Goal: Task Accomplishment & Management: Manage account settings

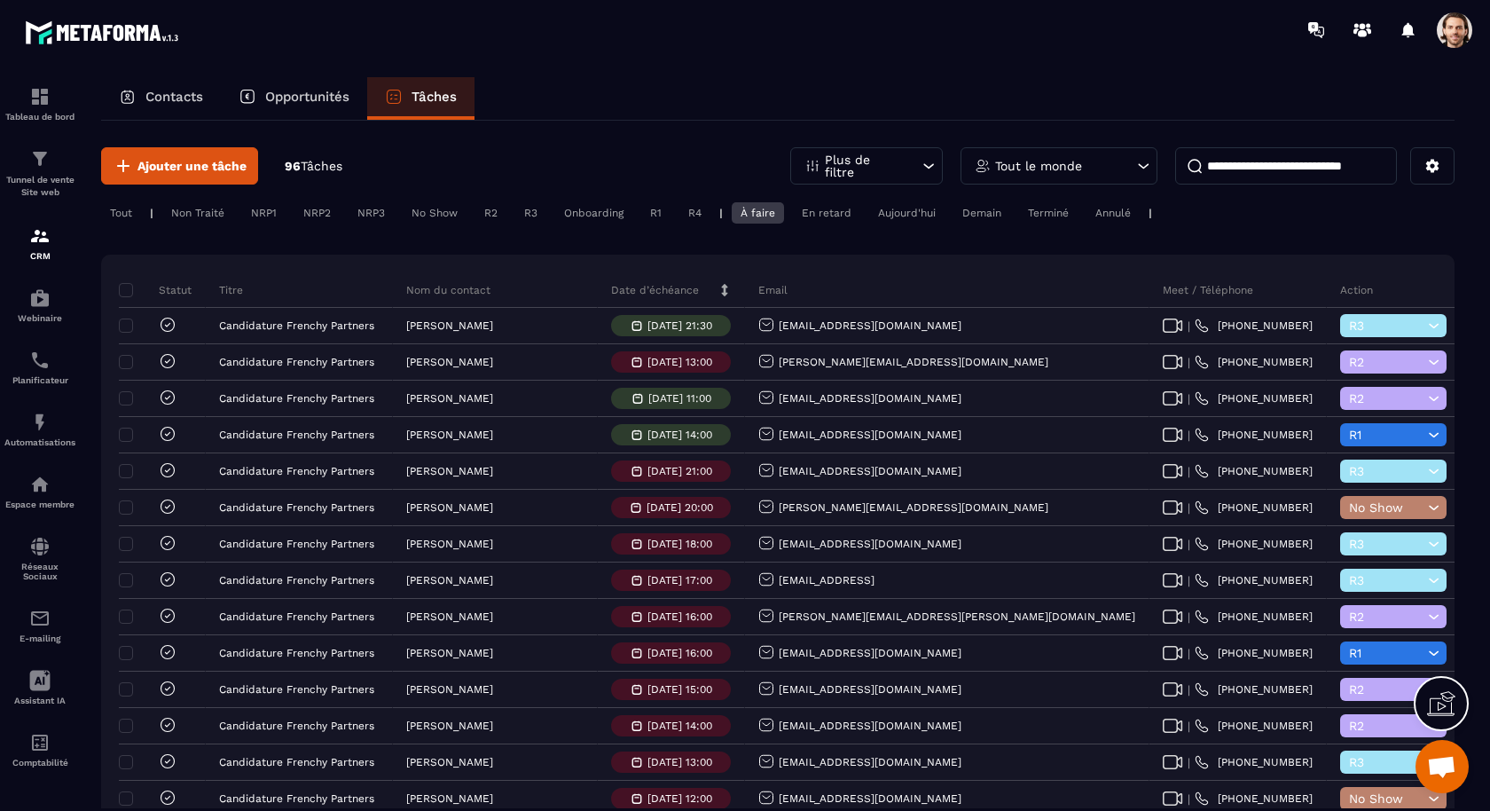
click at [1016, 173] on div "Tout le monde" at bounding box center [1059, 165] width 197 height 37
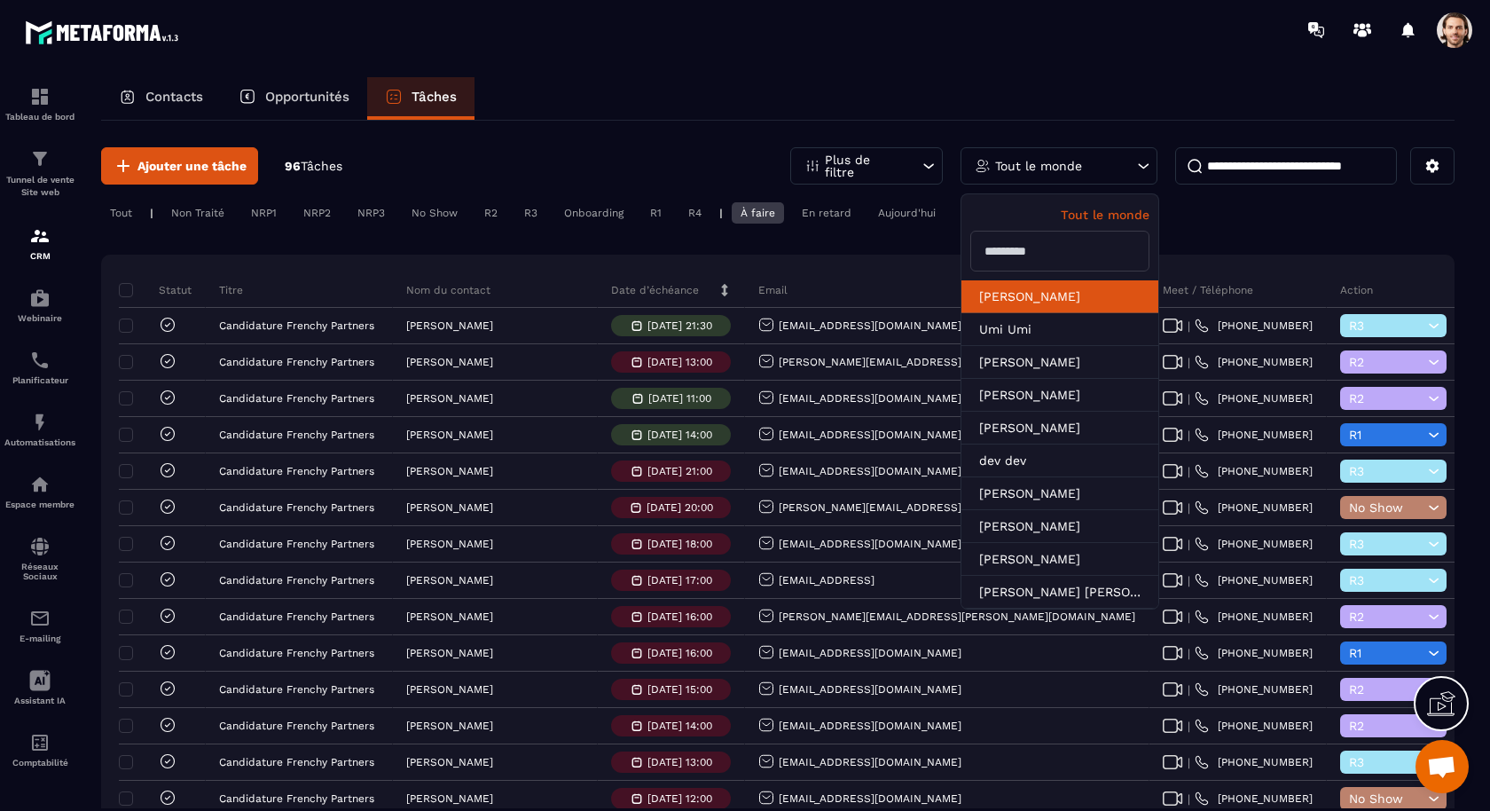
click at [1022, 289] on li "[PERSON_NAME]" at bounding box center [1060, 296] width 197 height 33
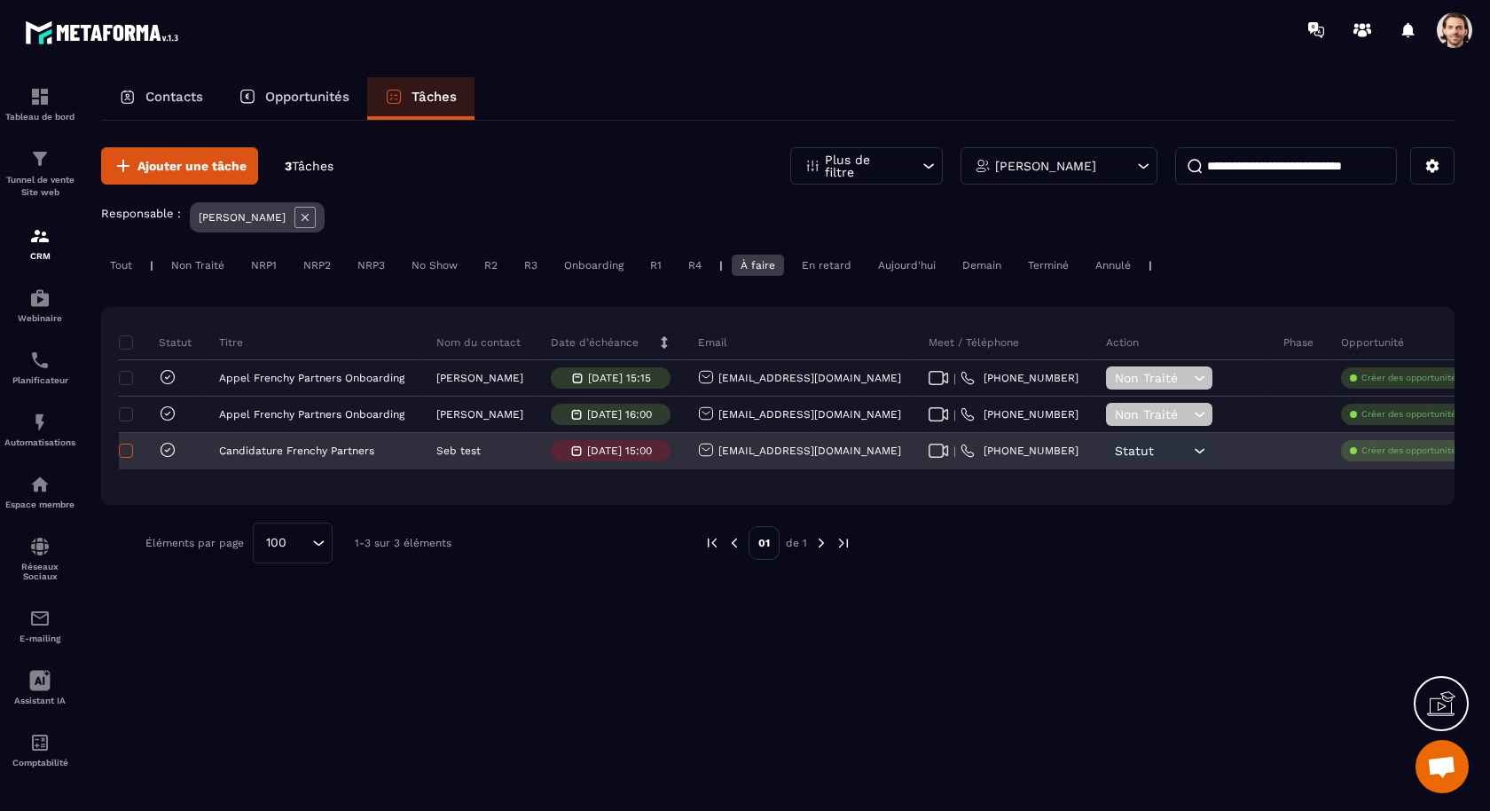
click at [131, 445] on span at bounding box center [126, 451] width 14 height 14
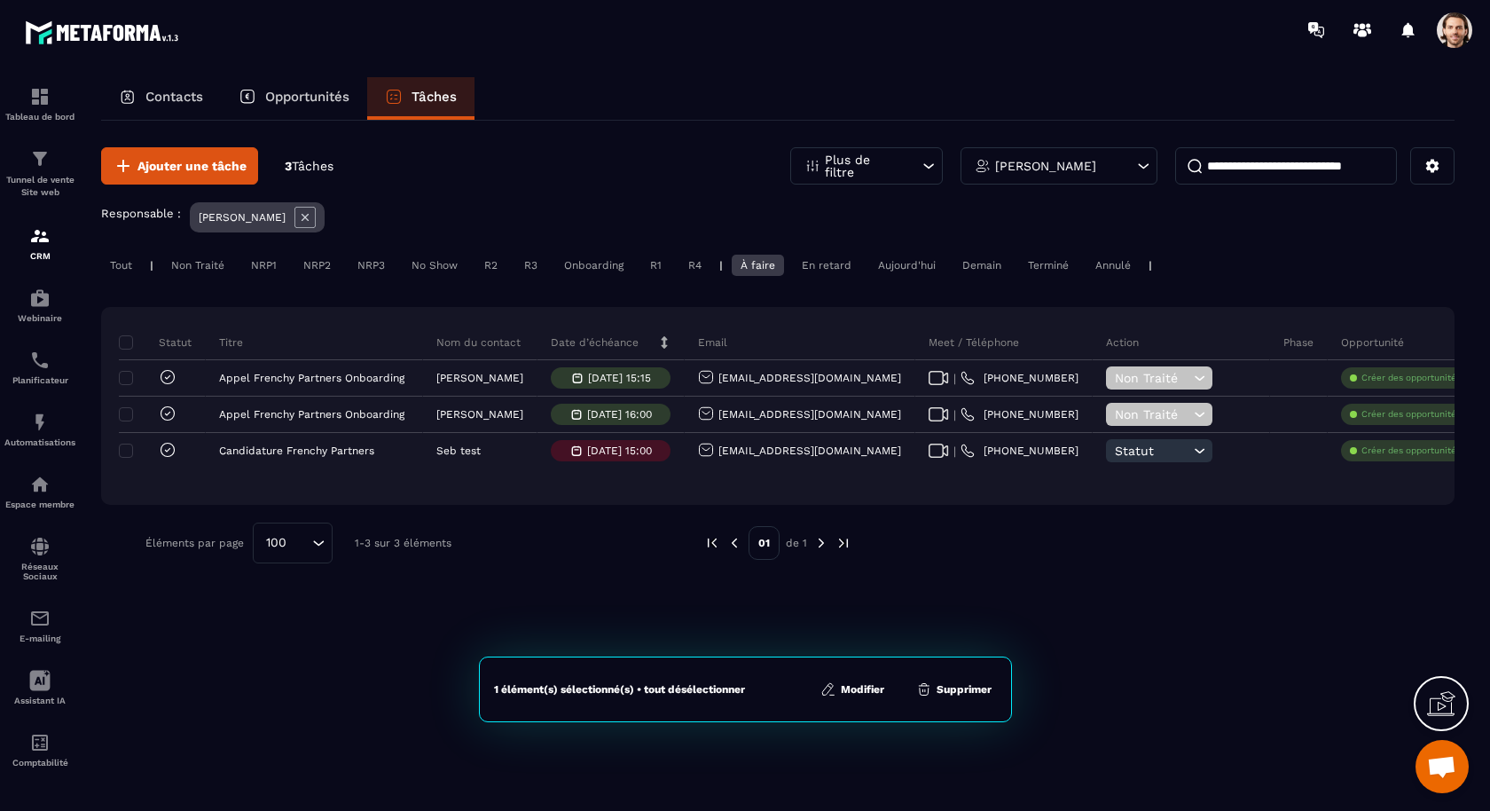
click at [953, 690] on button "Supprimer" at bounding box center [954, 689] width 86 height 18
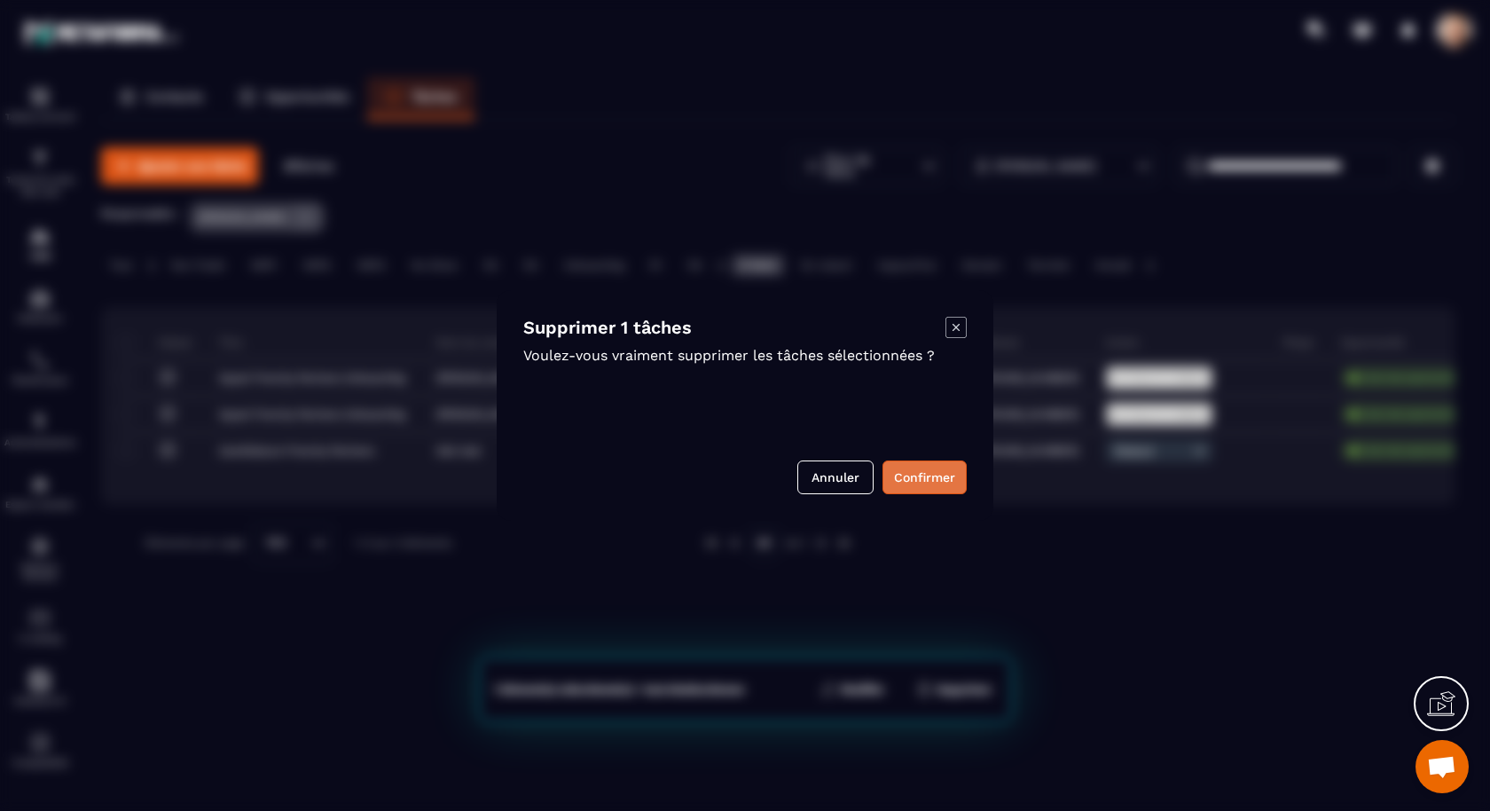
click at [942, 474] on button "Confirmer" at bounding box center [925, 477] width 84 height 34
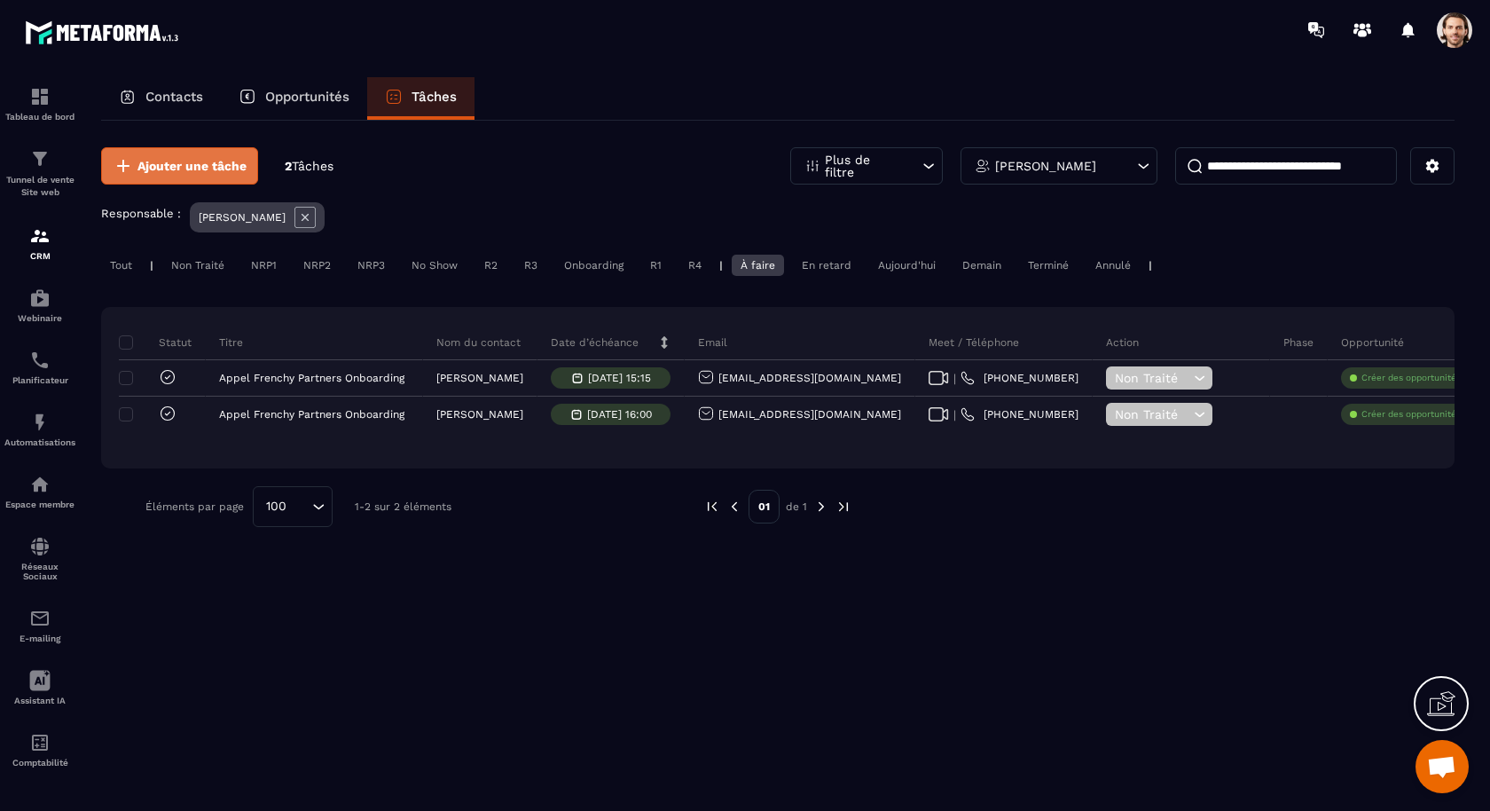
click at [216, 162] on span "Ajouter une tâche" at bounding box center [191, 166] width 109 height 18
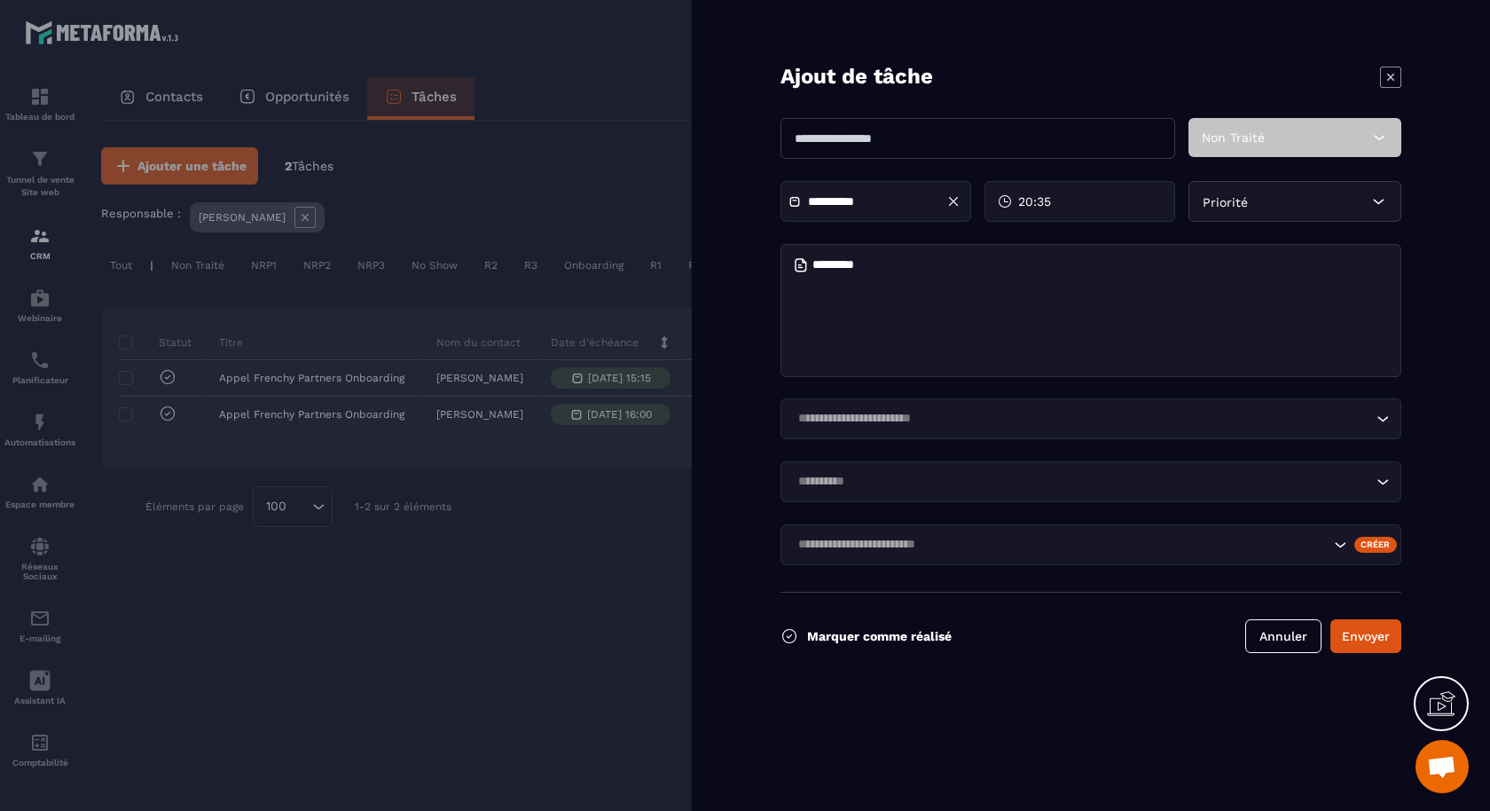
click at [1392, 75] on icon at bounding box center [1390, 76] width 7 height 7
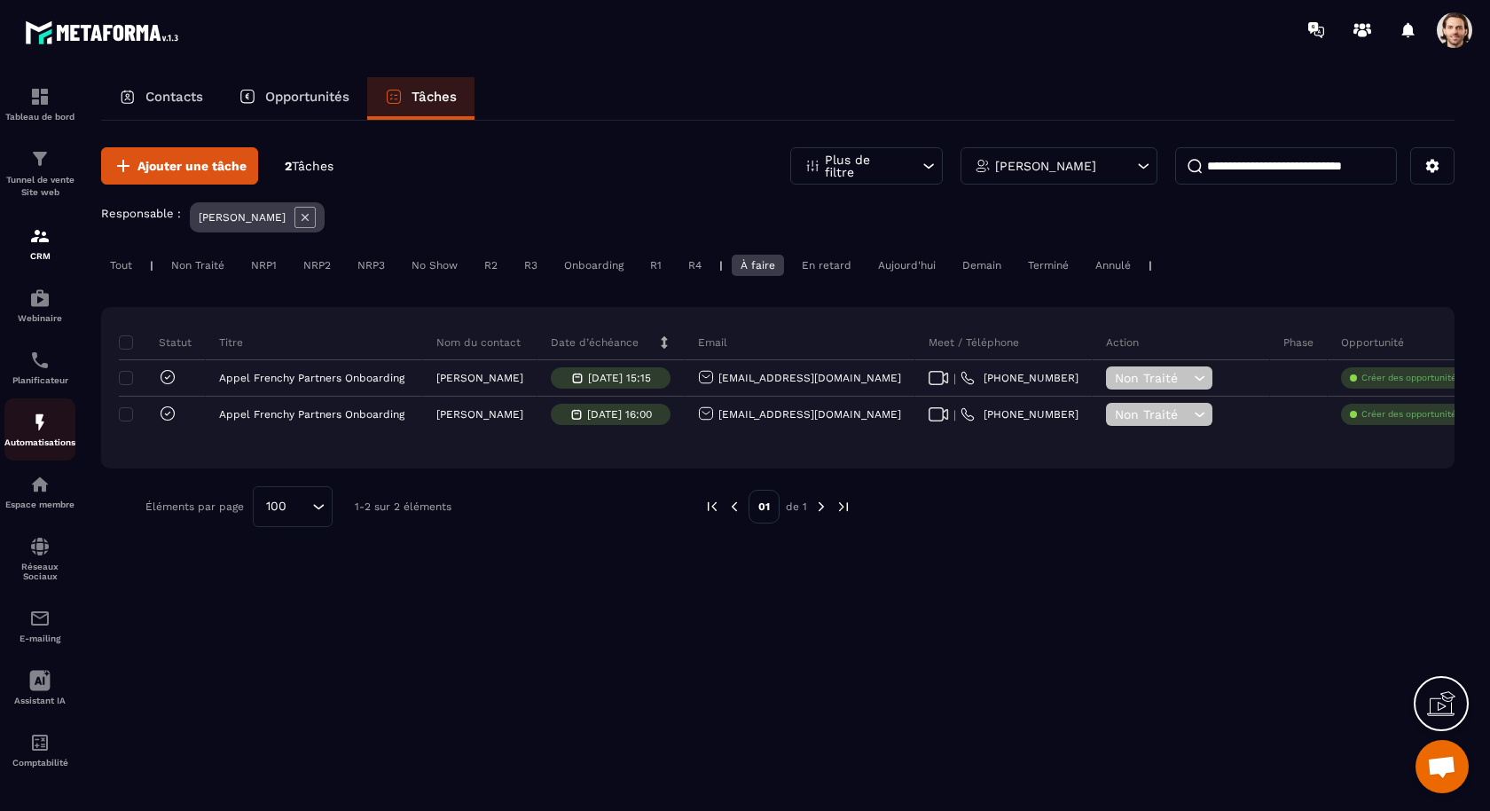
click at [52, 439] on p "Automatisations" at bounding box center [39, 442] width 71 height 10
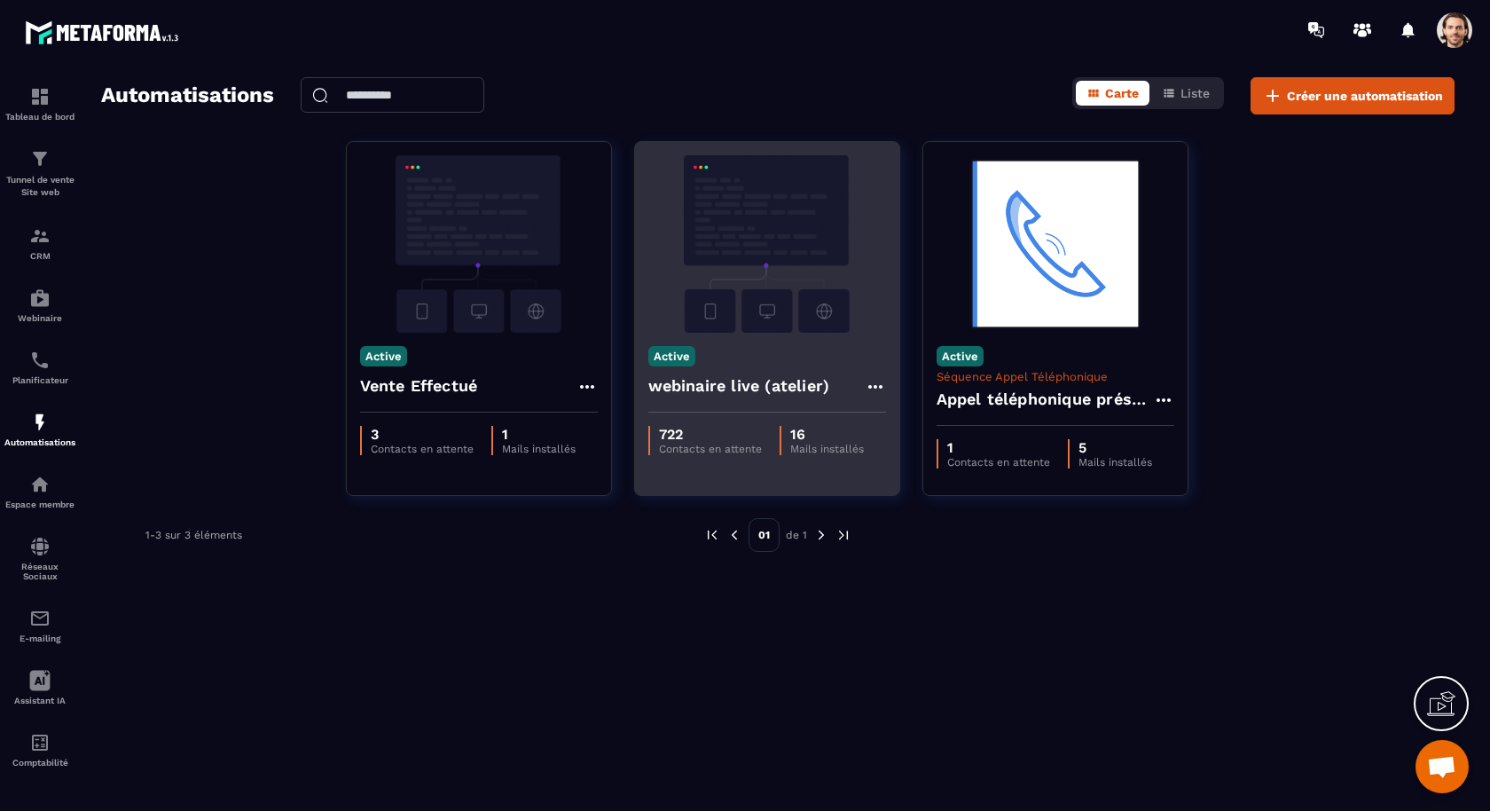
click at [709, 383] on h4 "webinaire live (atelier)" at bounding box center [739, 385] width 182 height 25
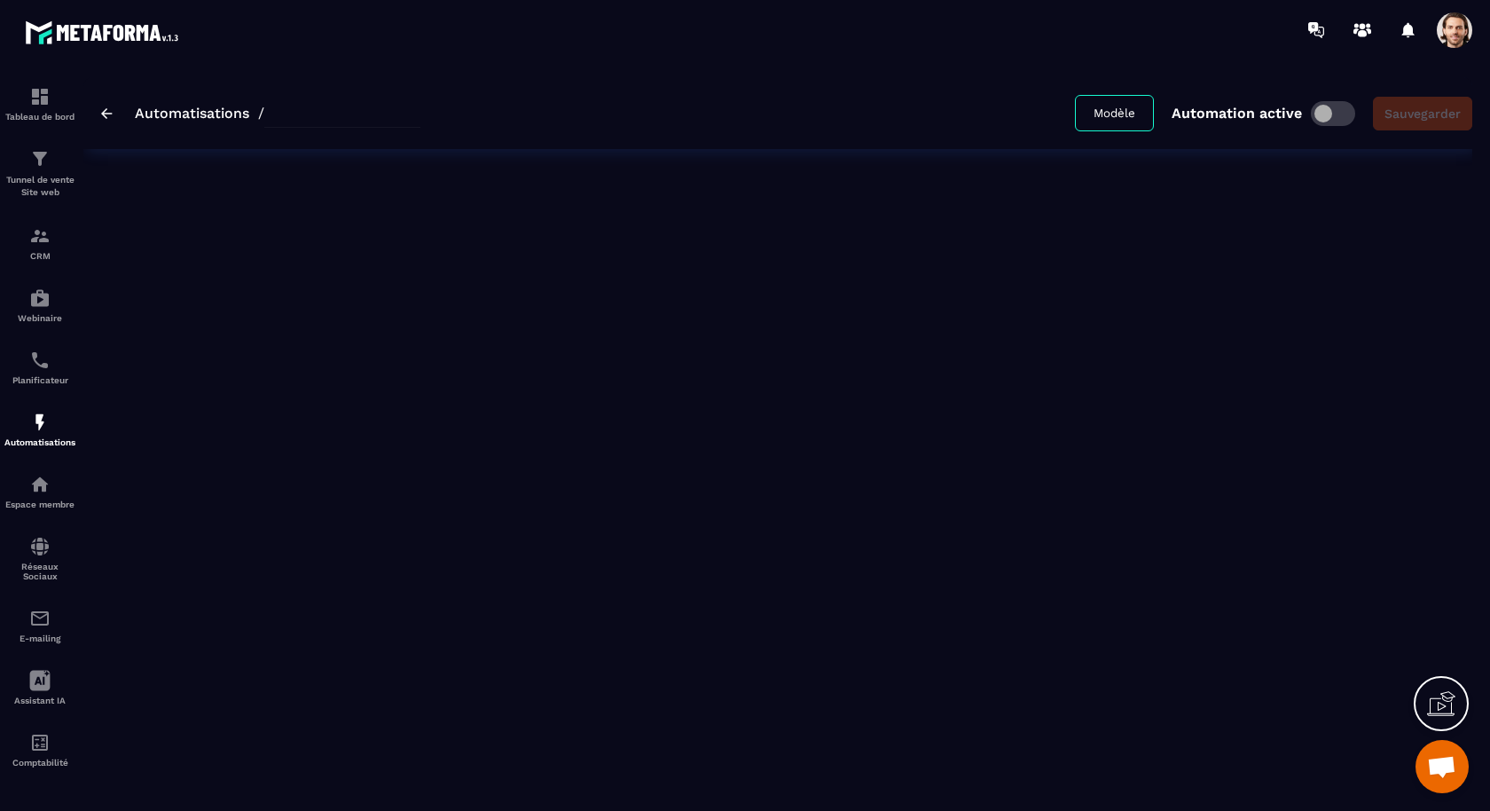
type input "**********"
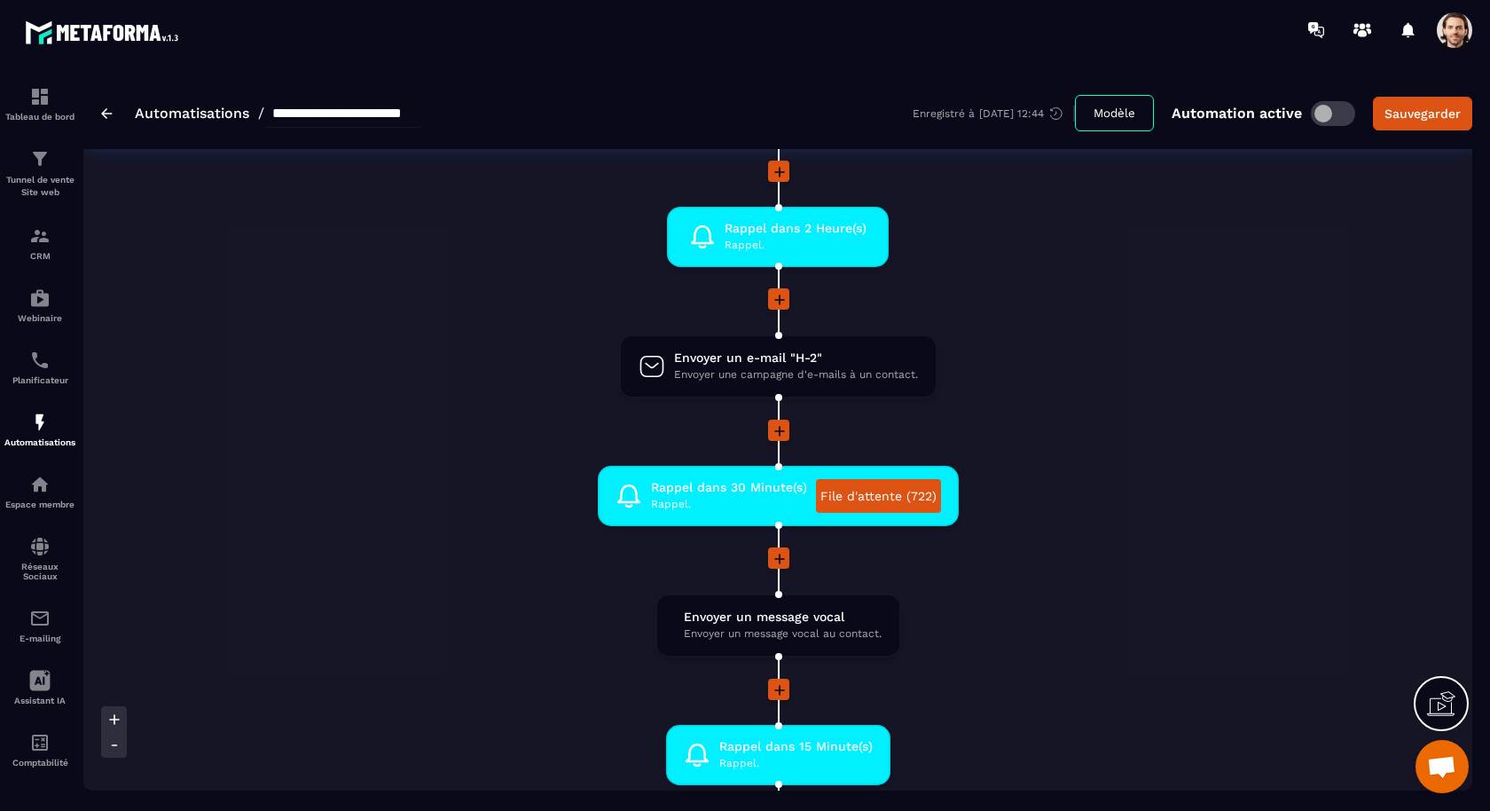
scroll to position [1346, 0]
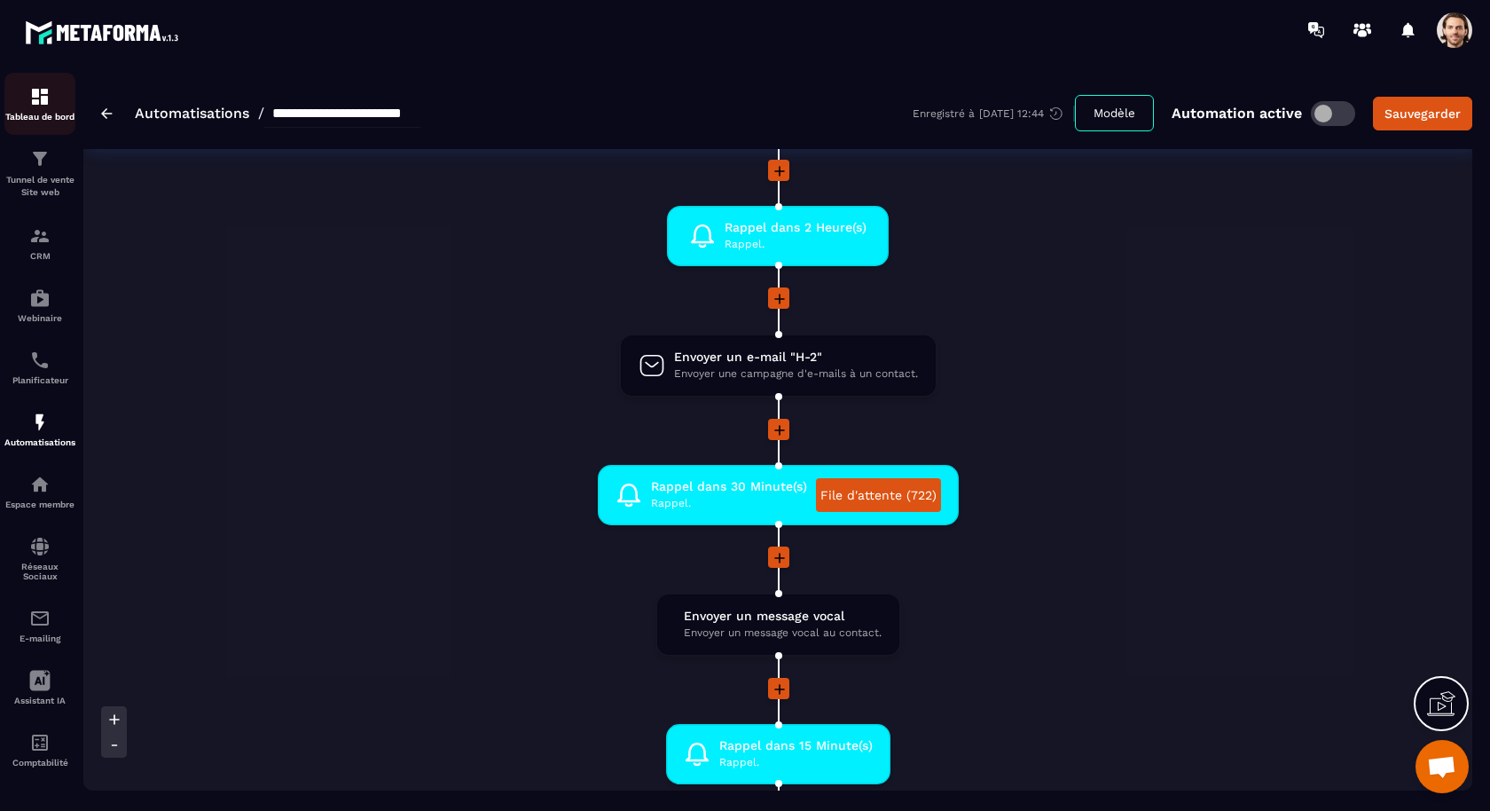
click at [40, 95] on img at bounding box center [39, 96] width 21 height 21
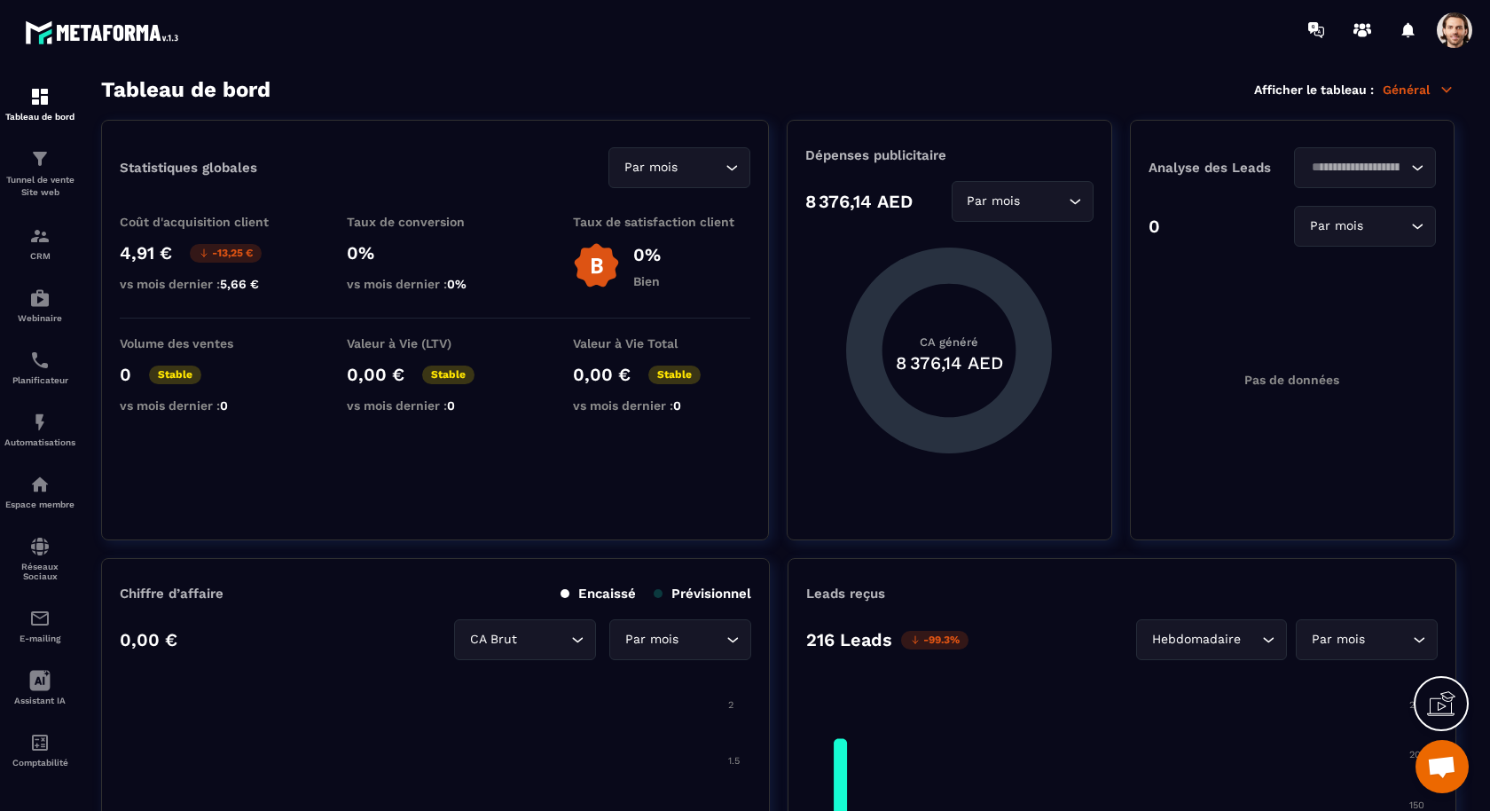
click at [1048, 208] on input "Search for option" at bounding box center [1045, 202] width 40 height 20
click at [1019, 301] on p "Date personnalisée" at bounding box center [1022, 310] width 105 height 18
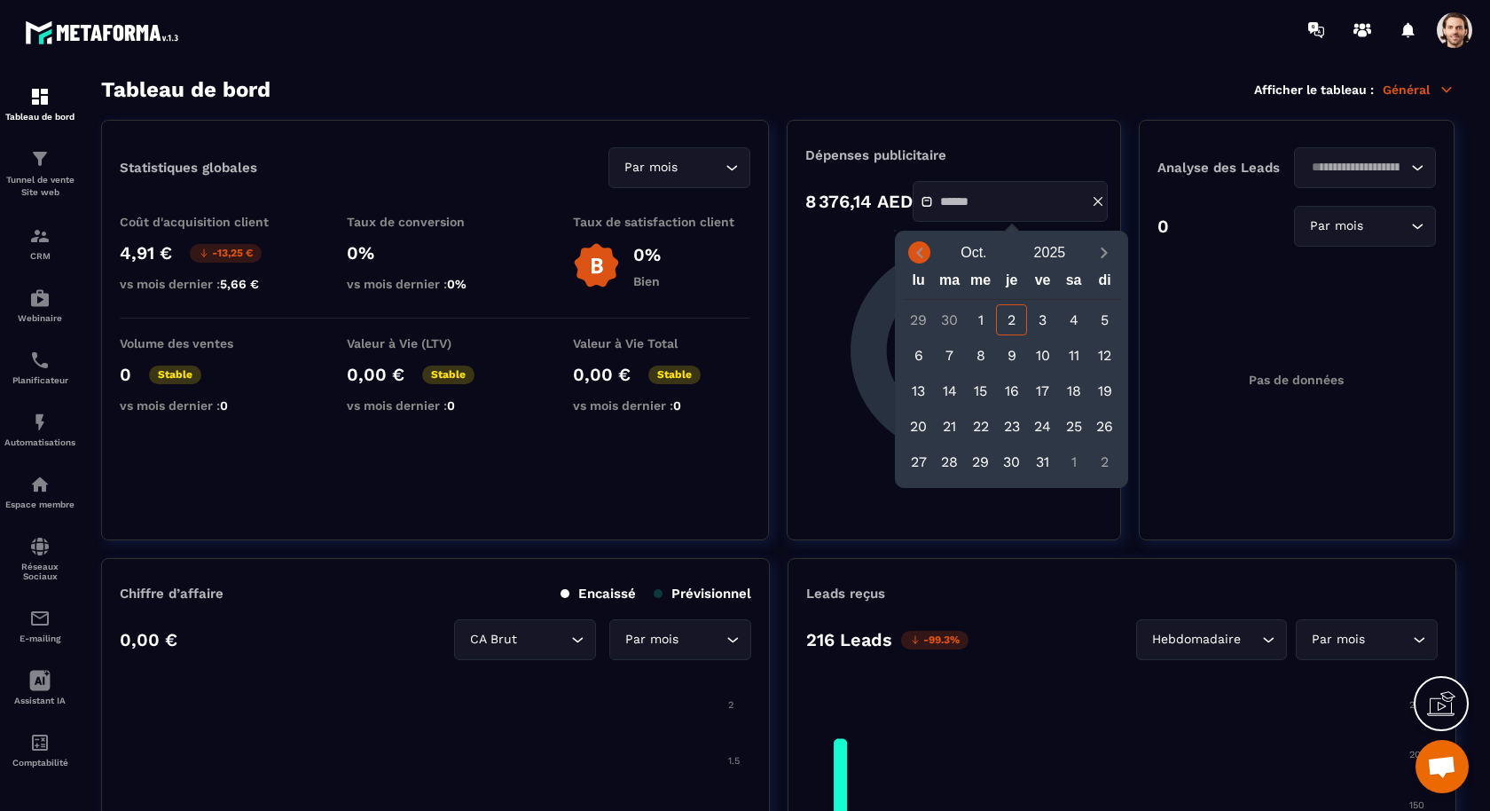
click at [924, 255] on icon "Previous month" at bounding box center [920, 253] width 18 height 18
click at [1041, 421] on div "26" at bounding box center [1042, 426] width 31 height 31
click at [1012, 460] on div "2" at bounding box center [1011, 461] width 31 height 31
type input "**********"
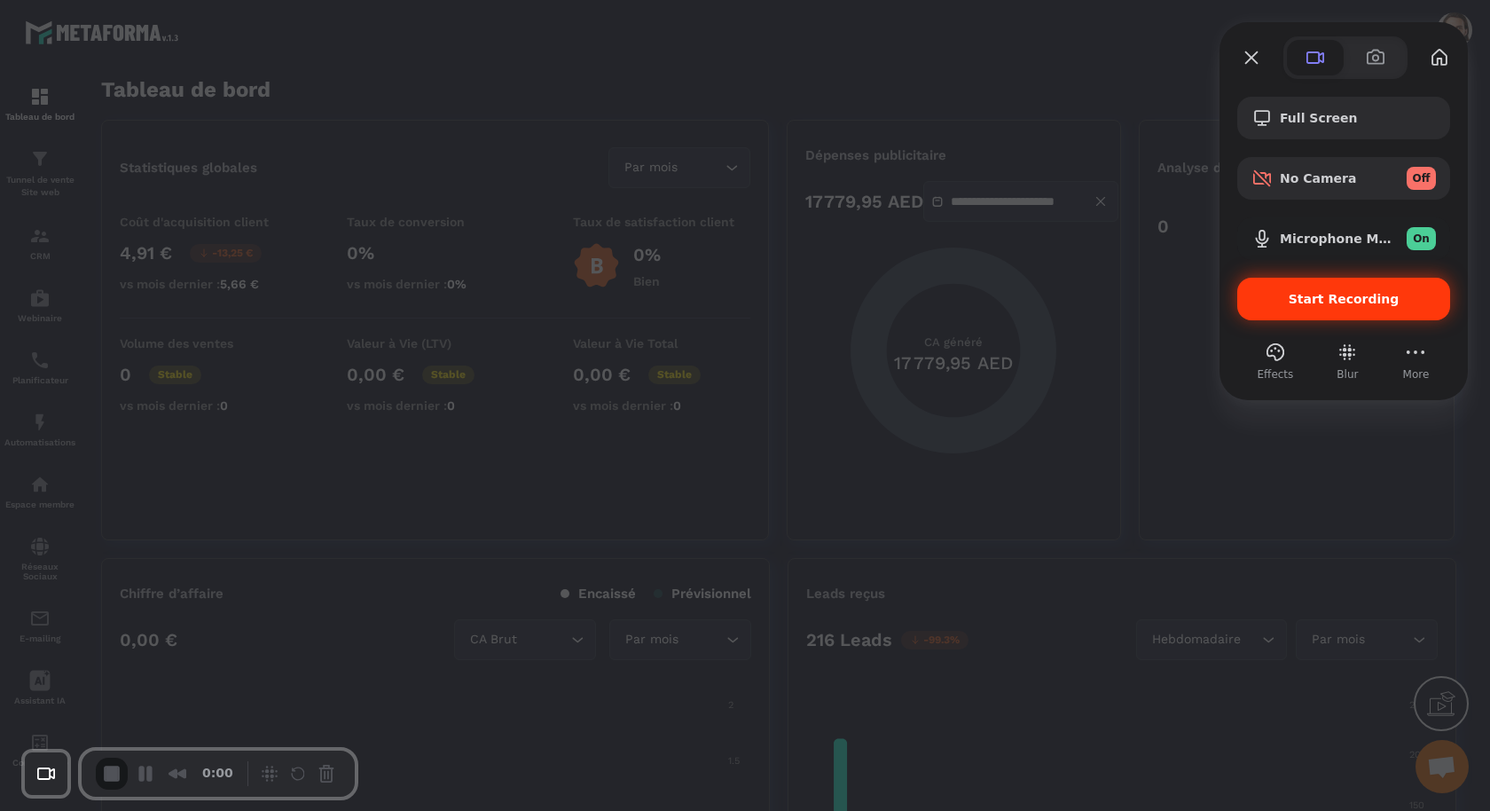
click at [1313, 311] on div "Start Recording" at bounding box center [1343, 299] width 213 height 43
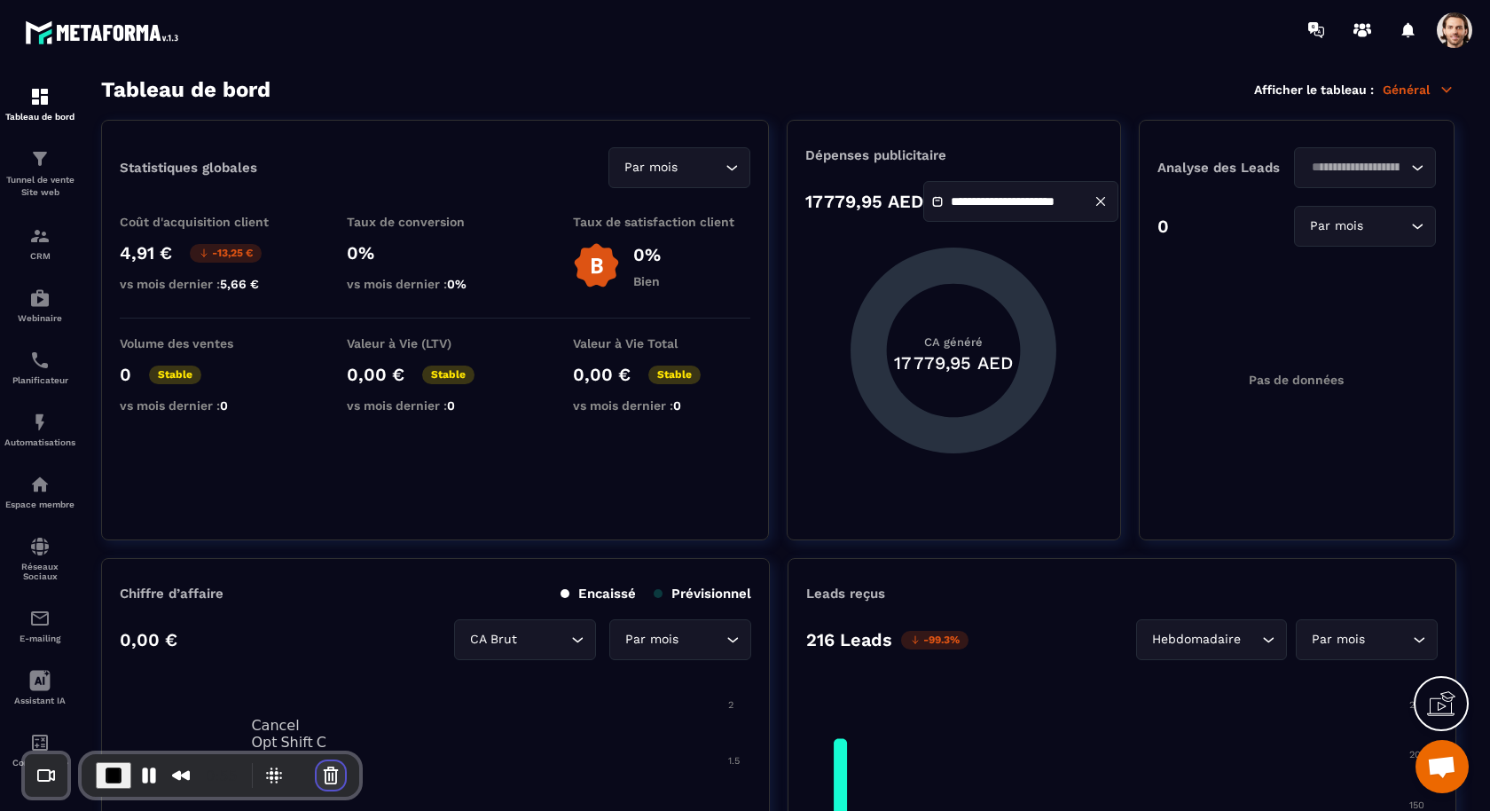
click at [326, 770] on button "Cancel Recording" at bounding box center [331, 775] width 28 height 28
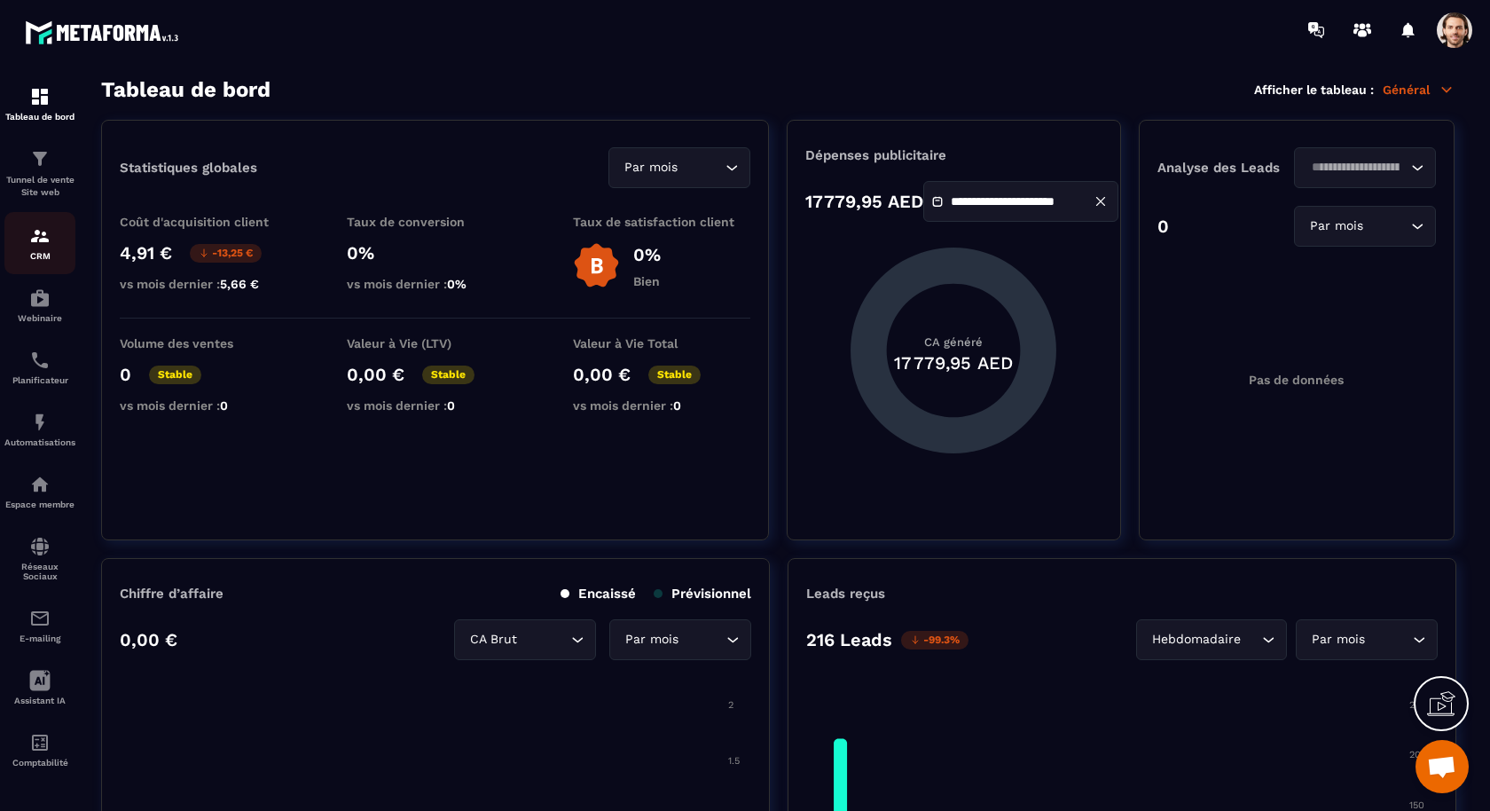
click at [53, 237] on div "CRM" at bounding box center [39, 242] width 71 height 35
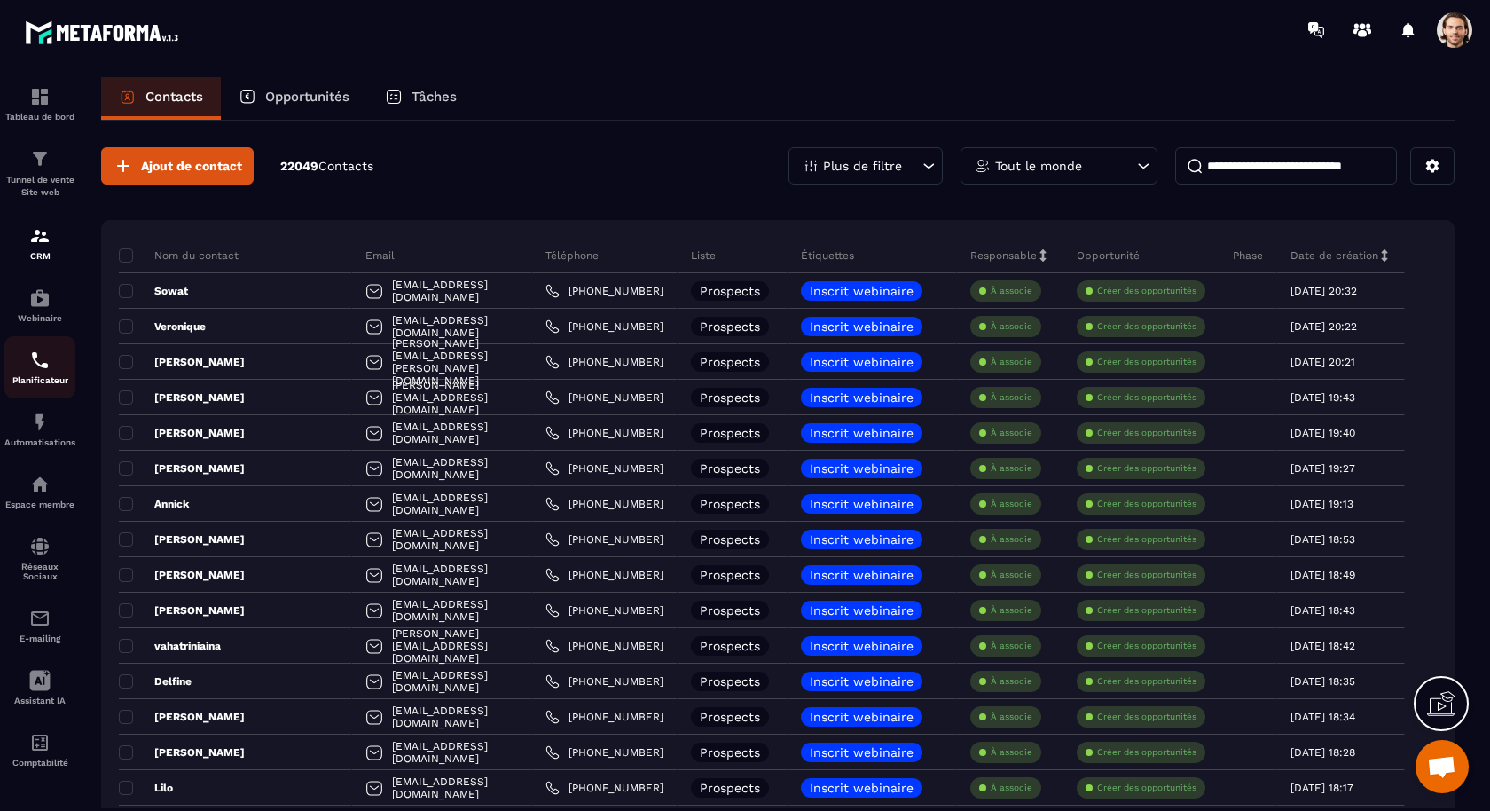
click at [47, 382] on p "Planificateur" at bounding box center [39, 380] width 71 height 10
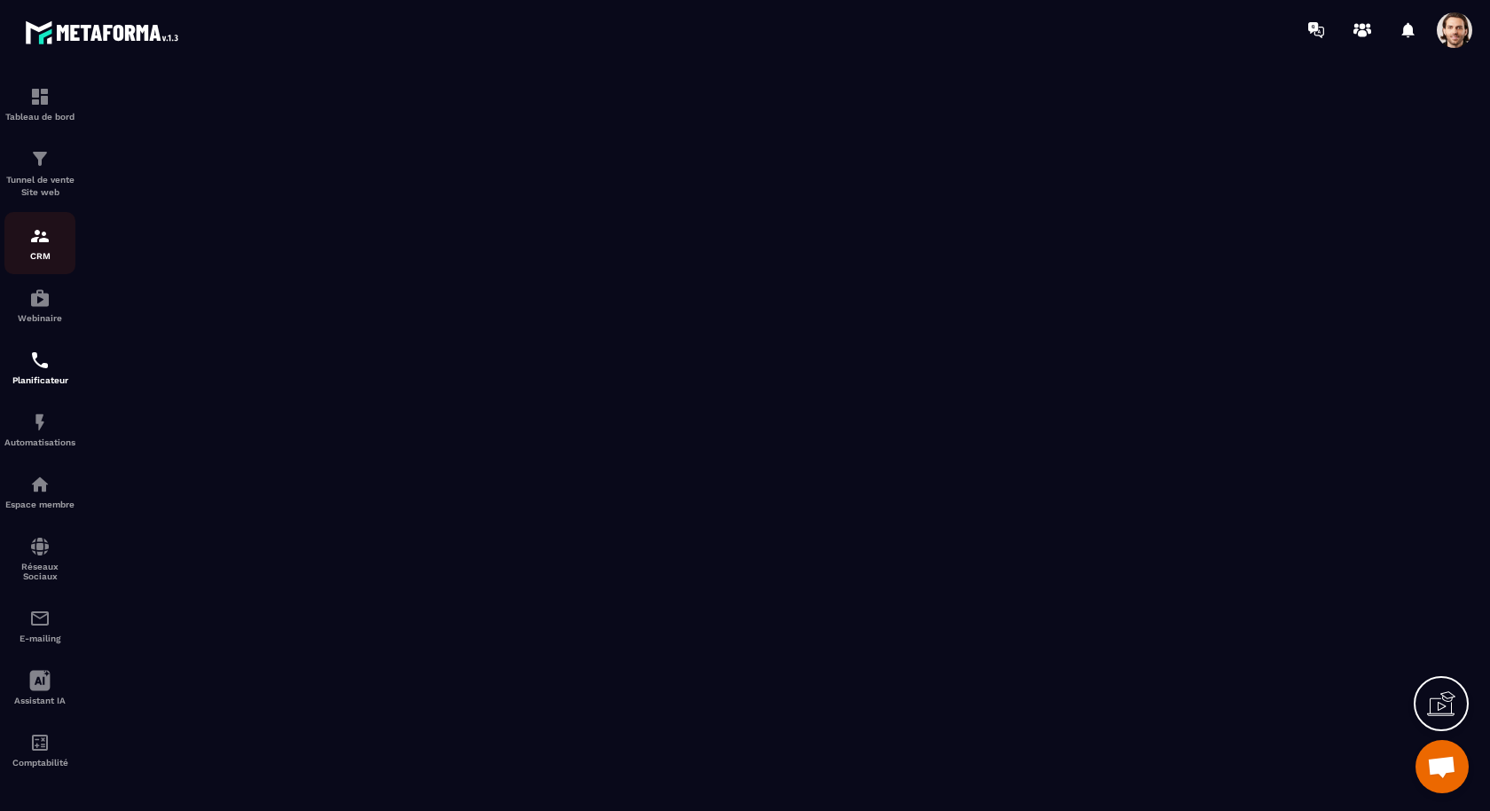
click at [51, 254] on p "CRM" at bounding box center [39, 256] width 71 height 10
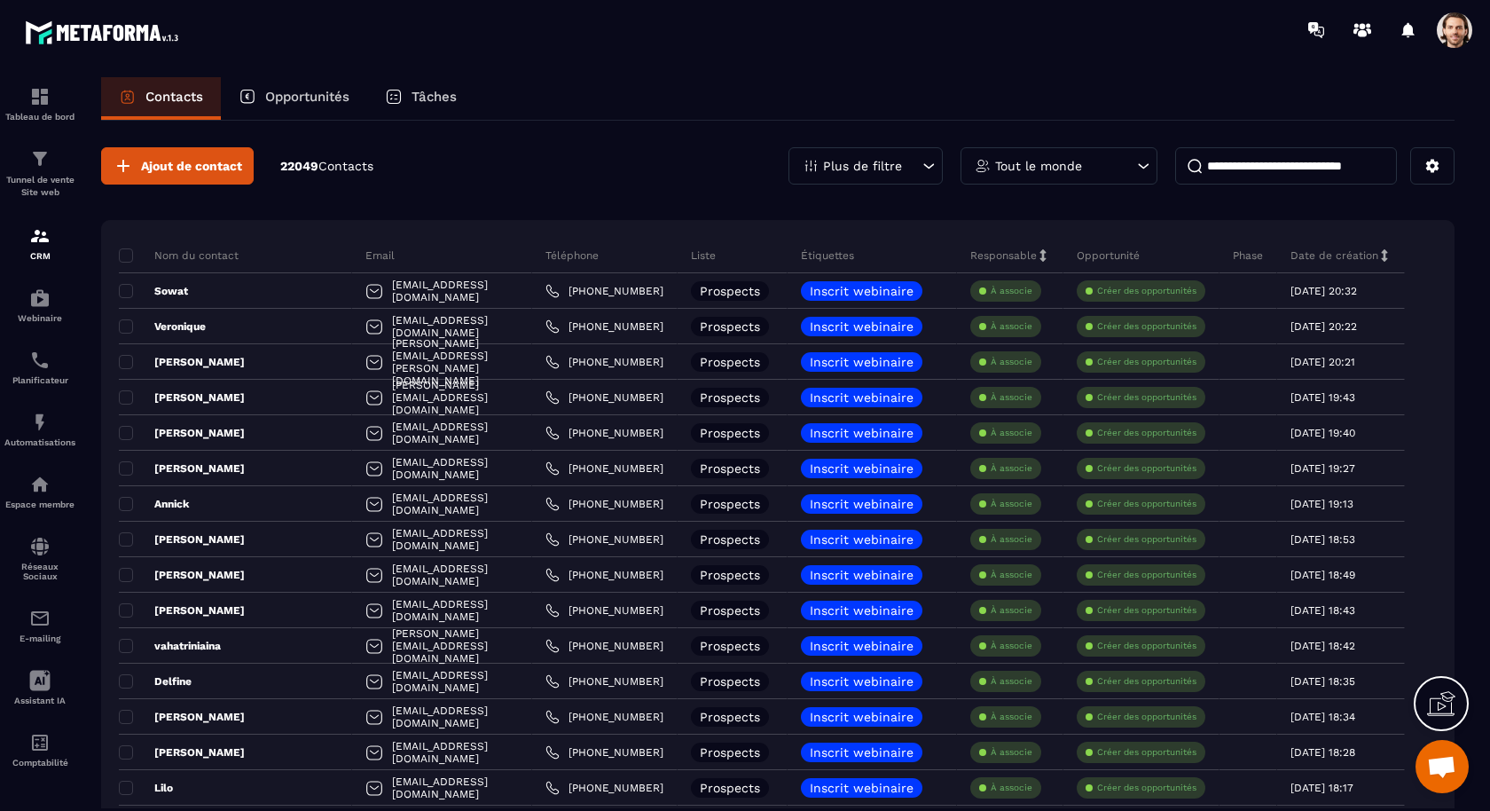
click at [910, 177] on div "Plus de filtre" at bounding box center [866, 165] width 154 height 37
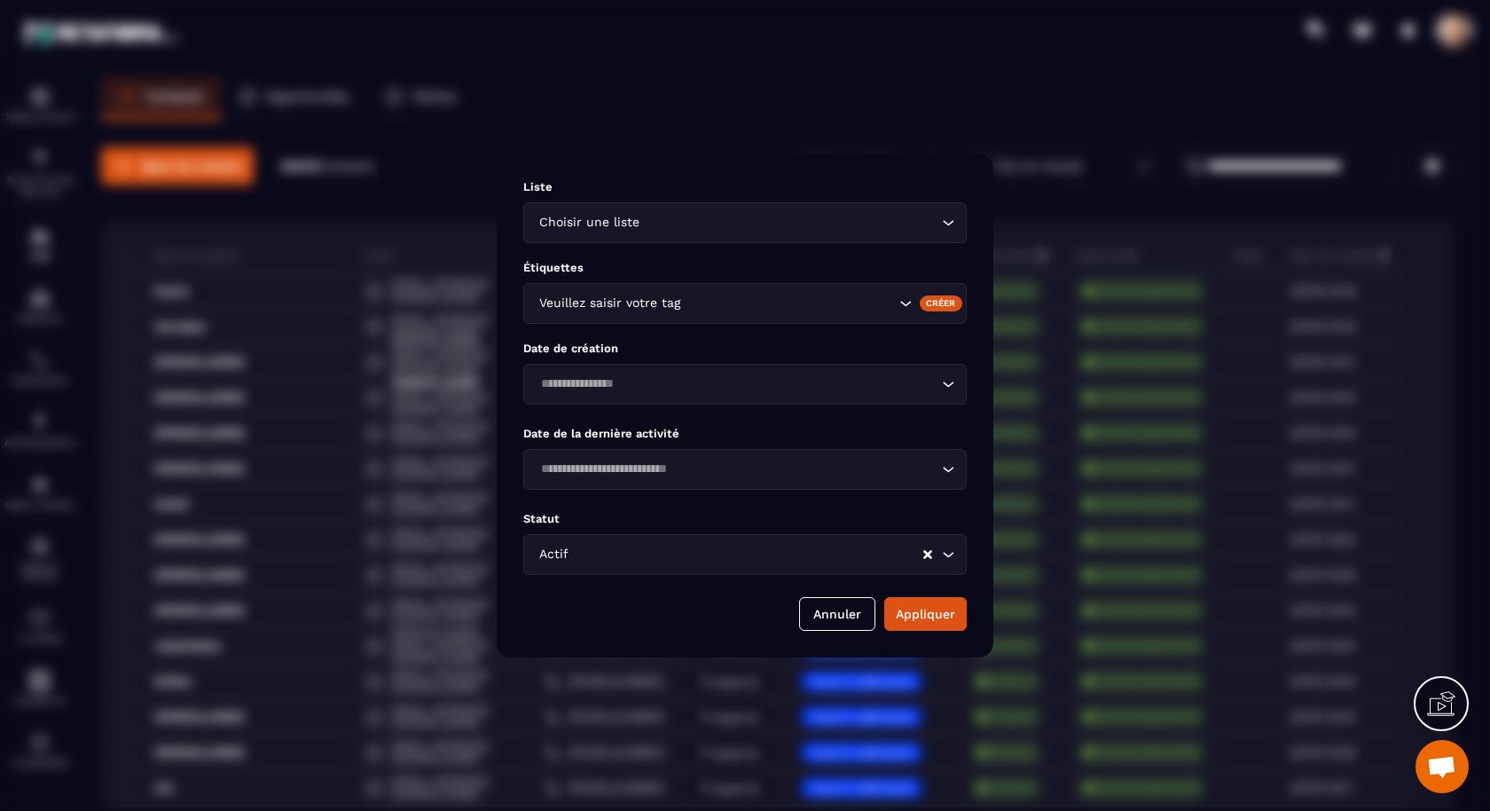
click at [788, 296] on input "Search for option" at bounding box center [789, 304] width 211 height 20
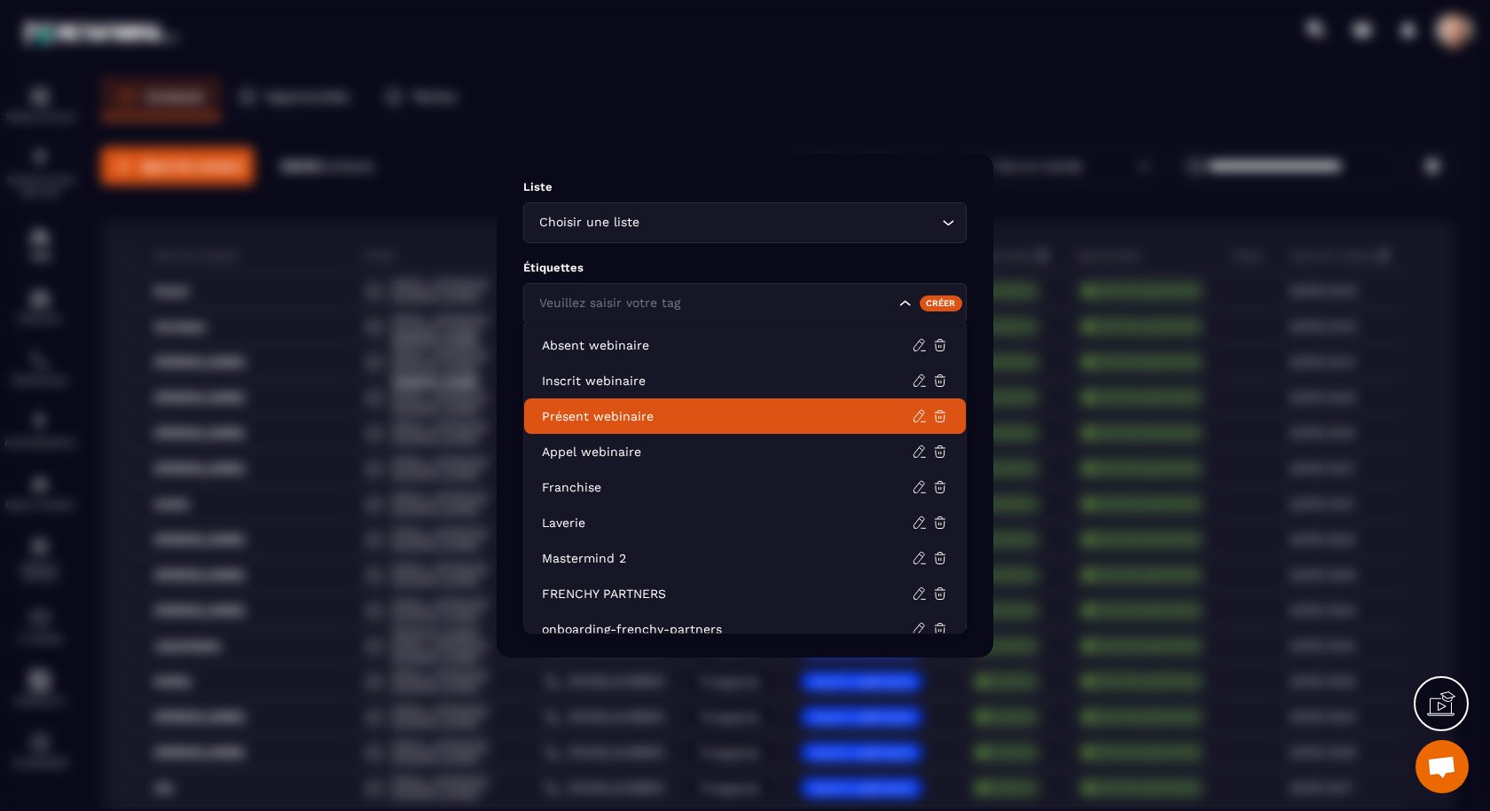
click at [762, 415] on p "Présent webinaire" at bounding box center [727, 416] width 370 height 18
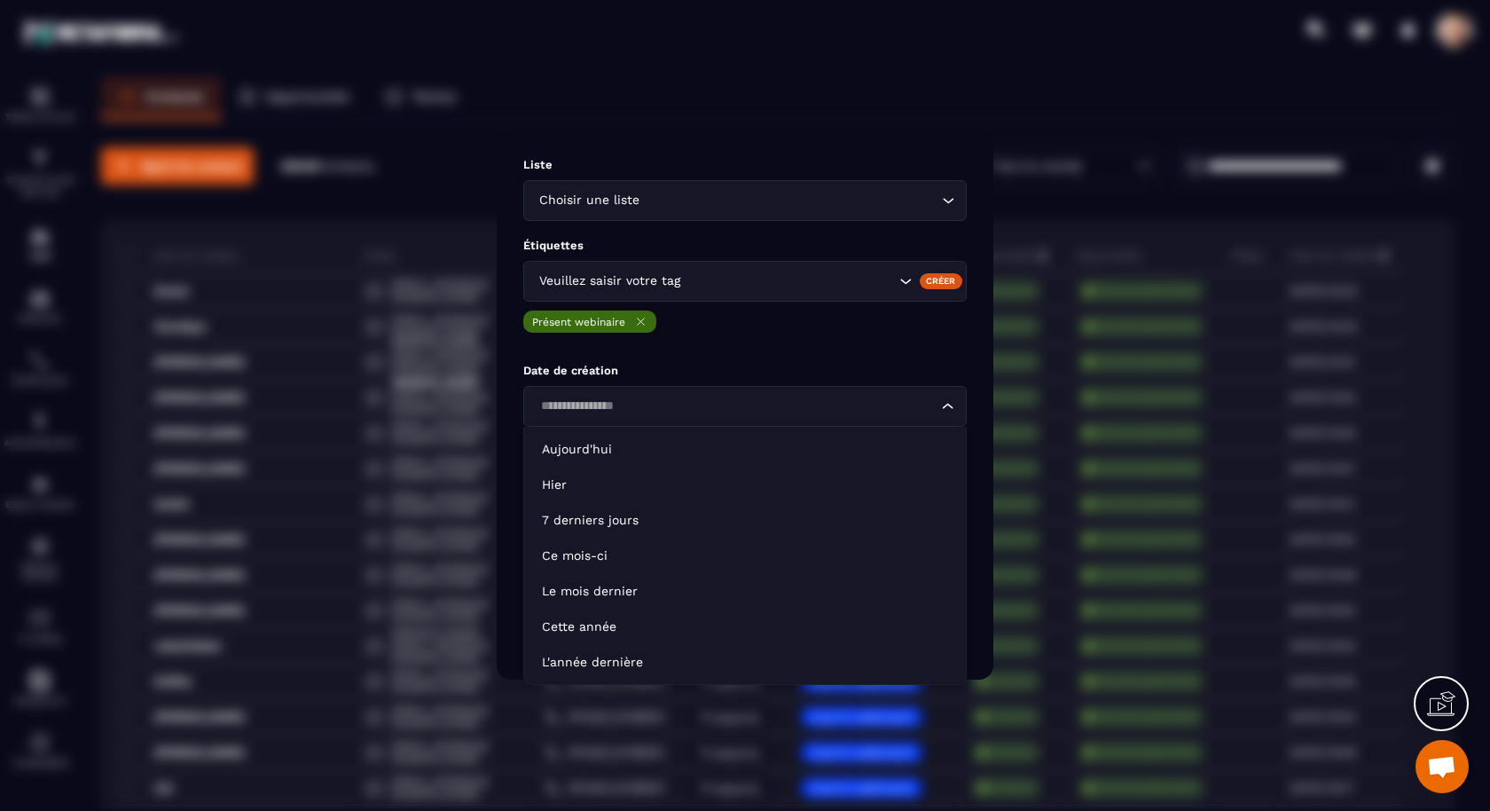
click at [703, 406] on input "Search for option" at bounding box center [736, 407] width 403 height 20
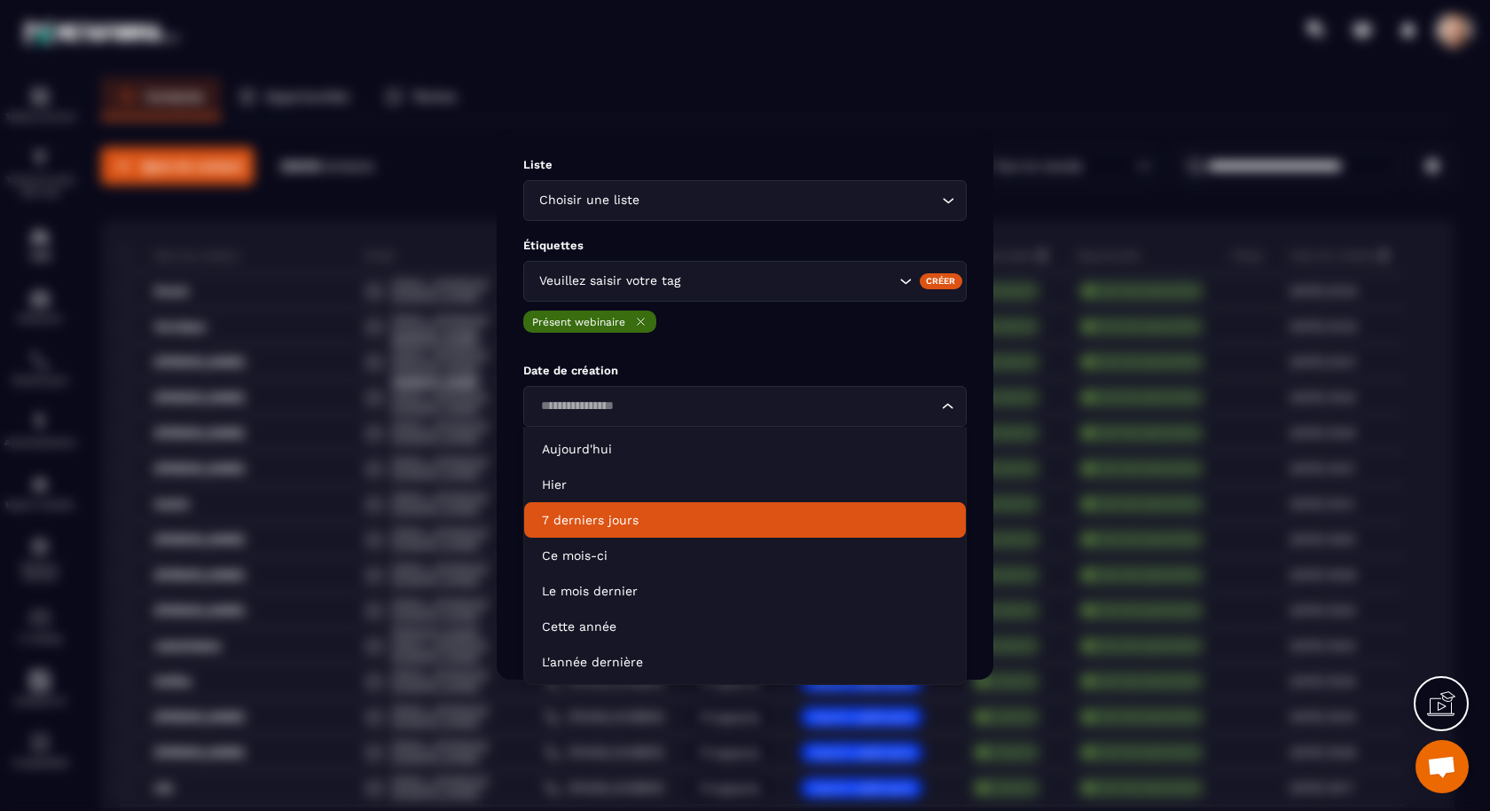
click at [689, 512] on p "7 derniers jours" at bounding box center [745, 520] width 406 height 18
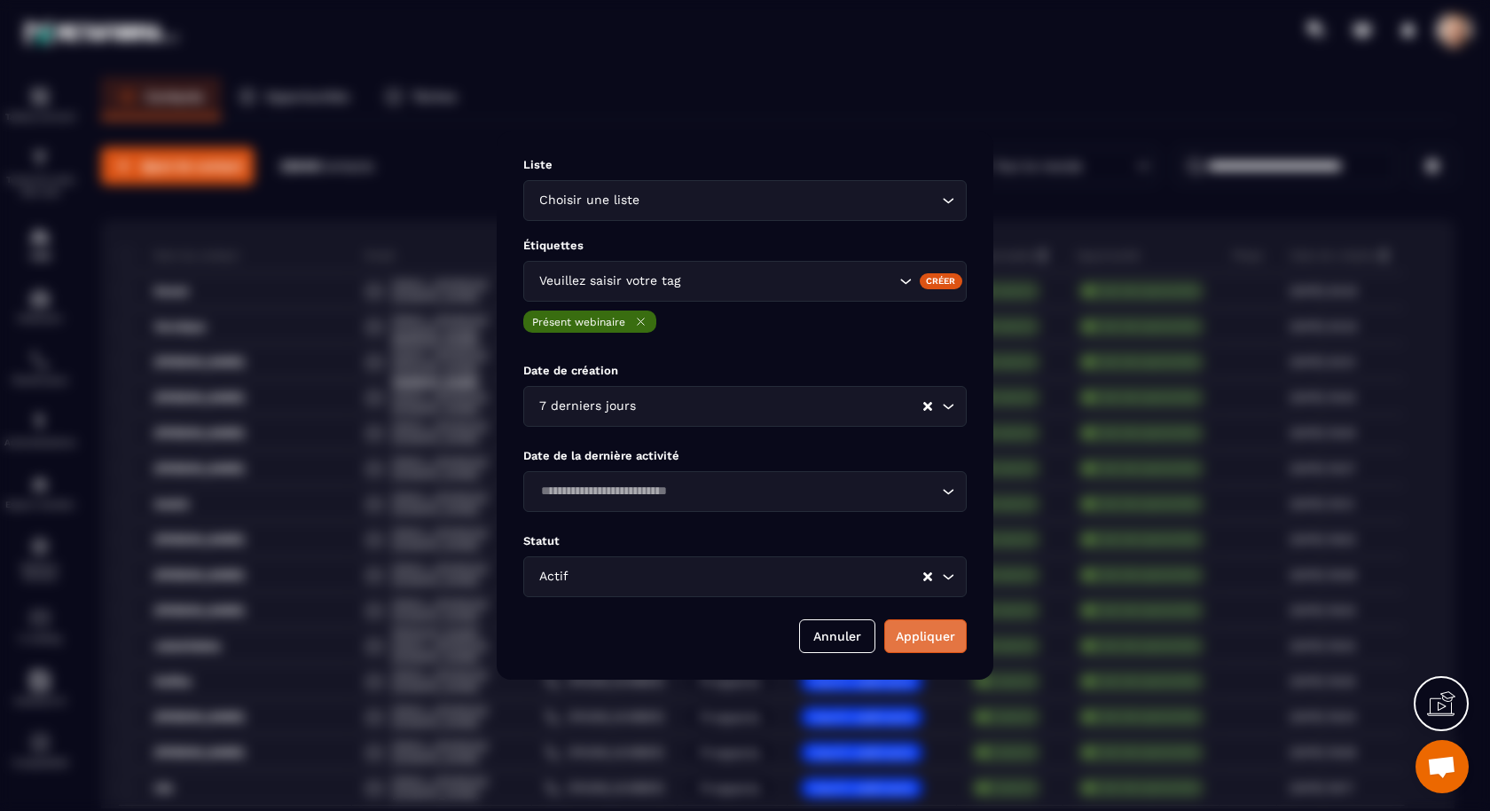
click at [893, 626] on button "Appliquer" at bounding box center [925, 636] width 82 height 34
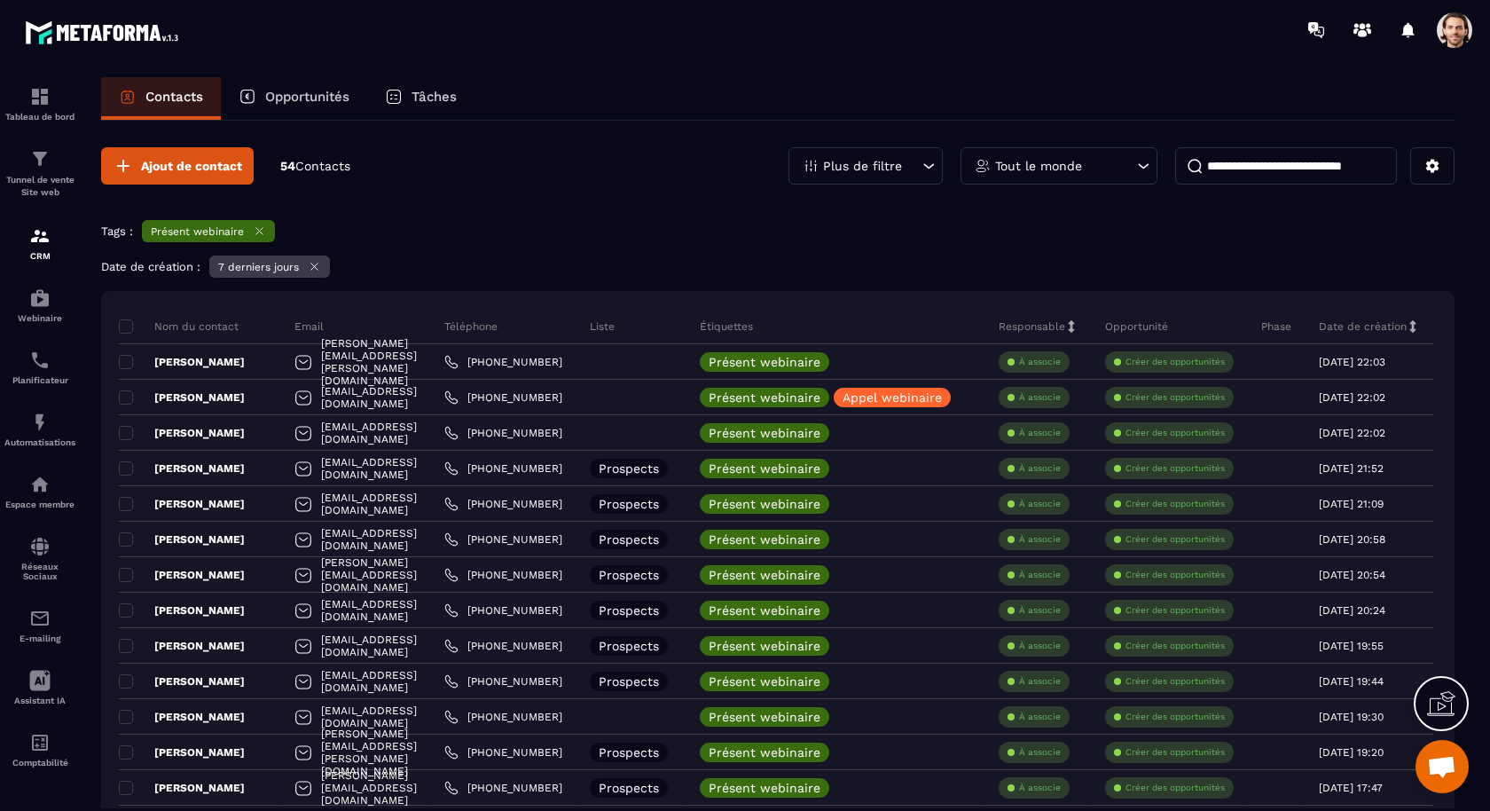
click at [259, 233] on icon at bounding box center [259, 230] width 13 height 13
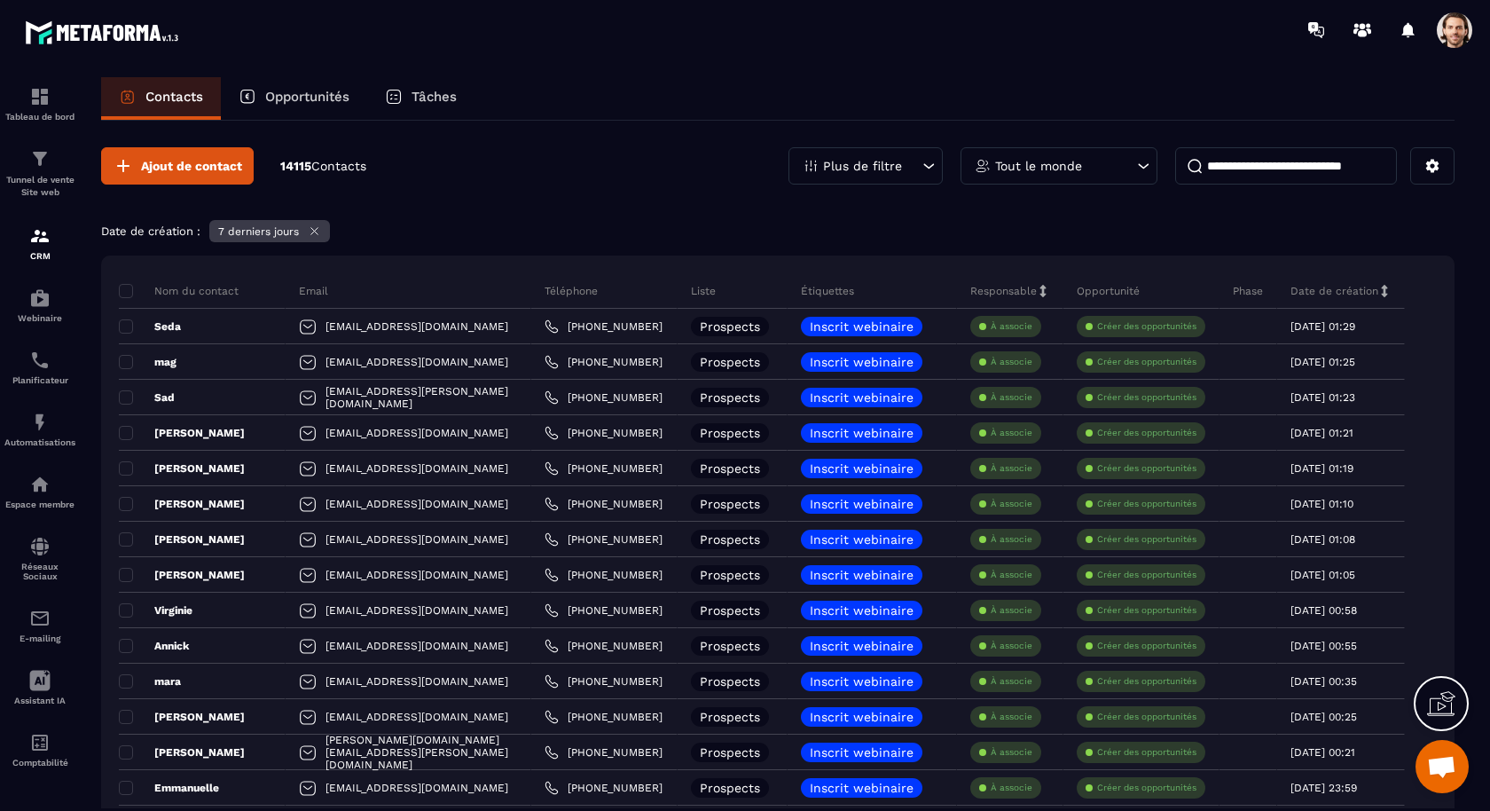
click at [902, 169] on p "Plus de filtre" at bounding box center [862, 166] width 79 height 12
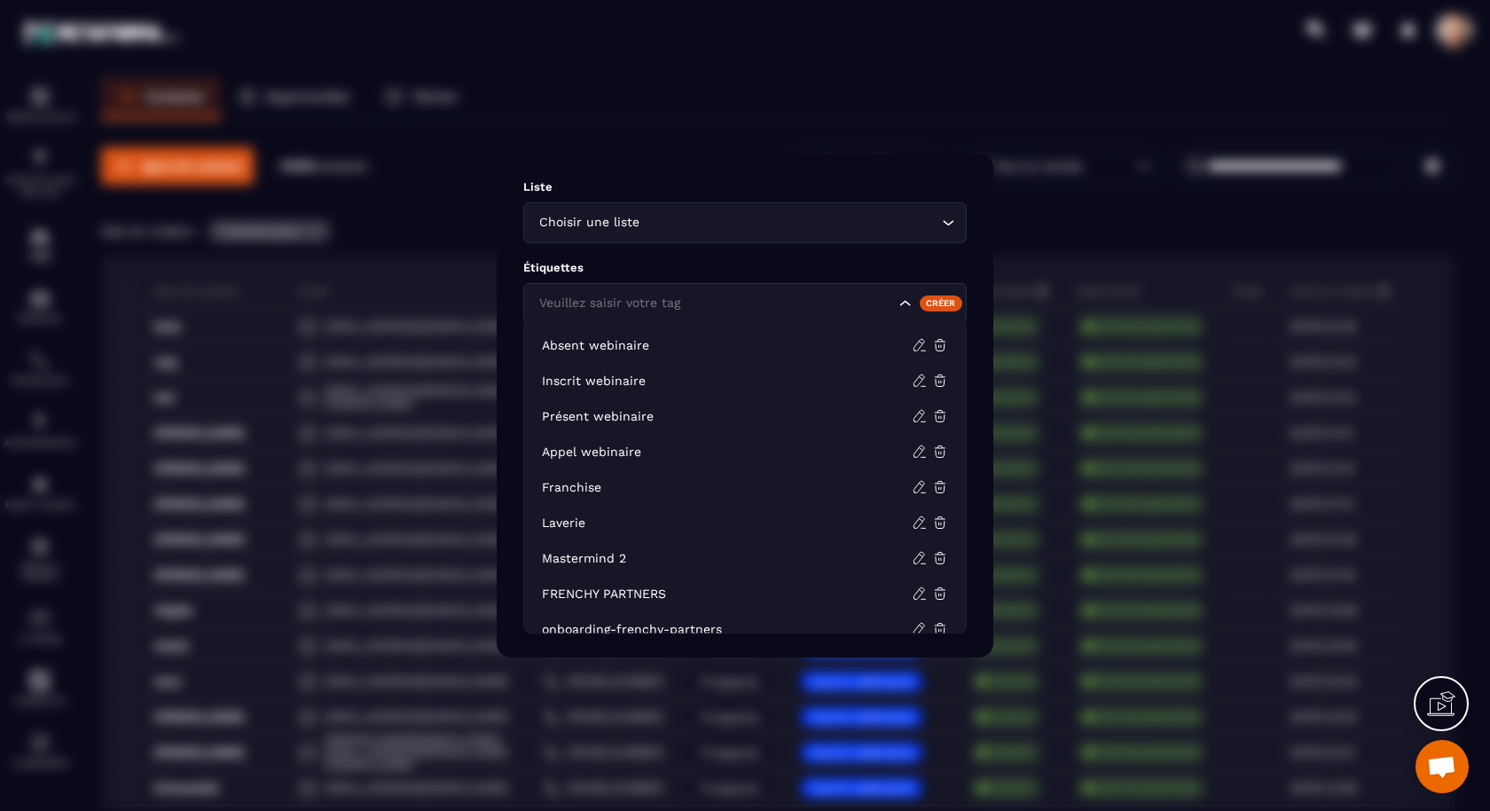
click at [747, 295] on input "Search for option" at bounding box center [715, 304] width 360 height 20
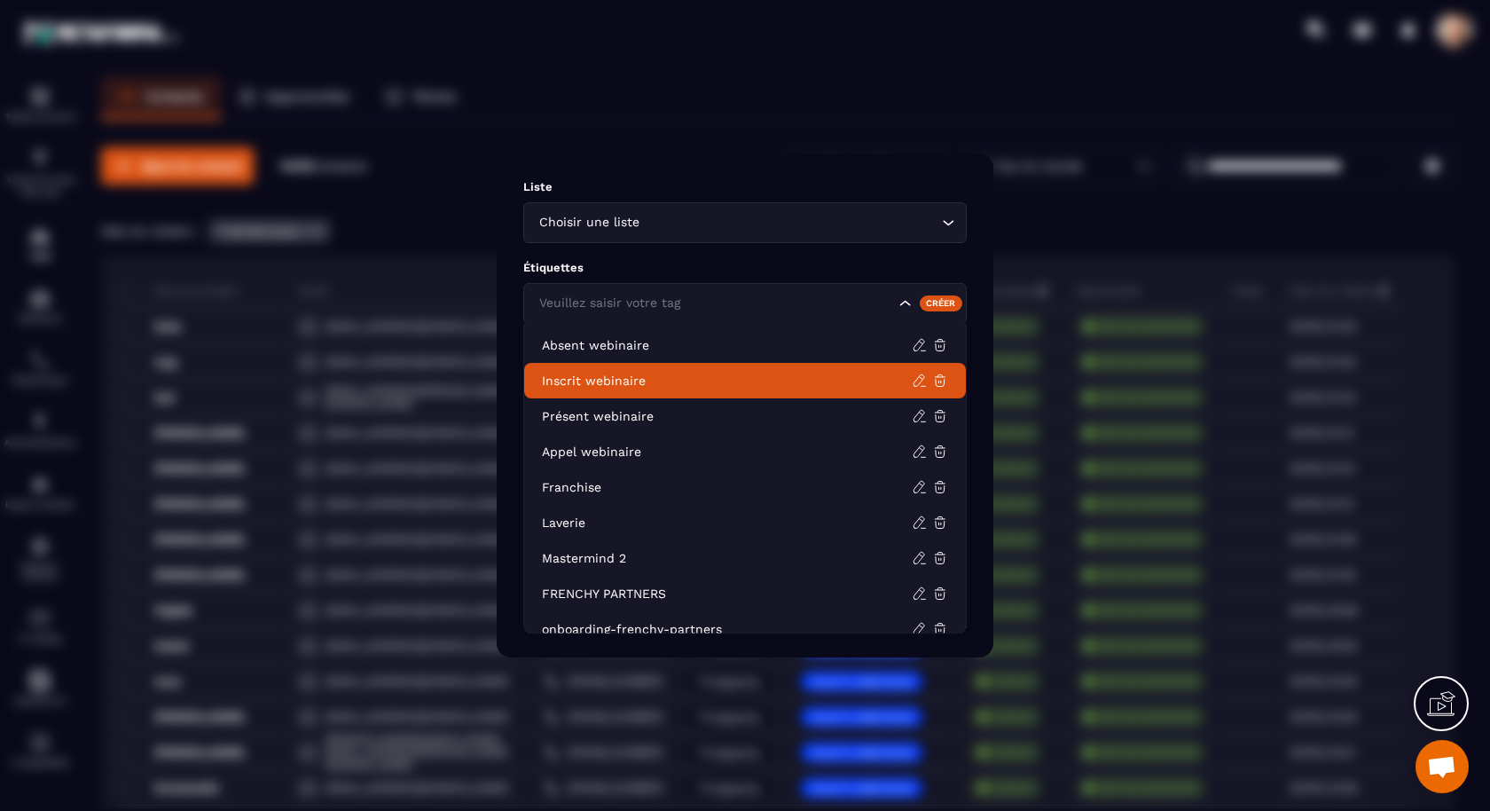
click at [719, 389] on p "Inscrit webinaire" at bounding box center [727, 381] width 370 height 18
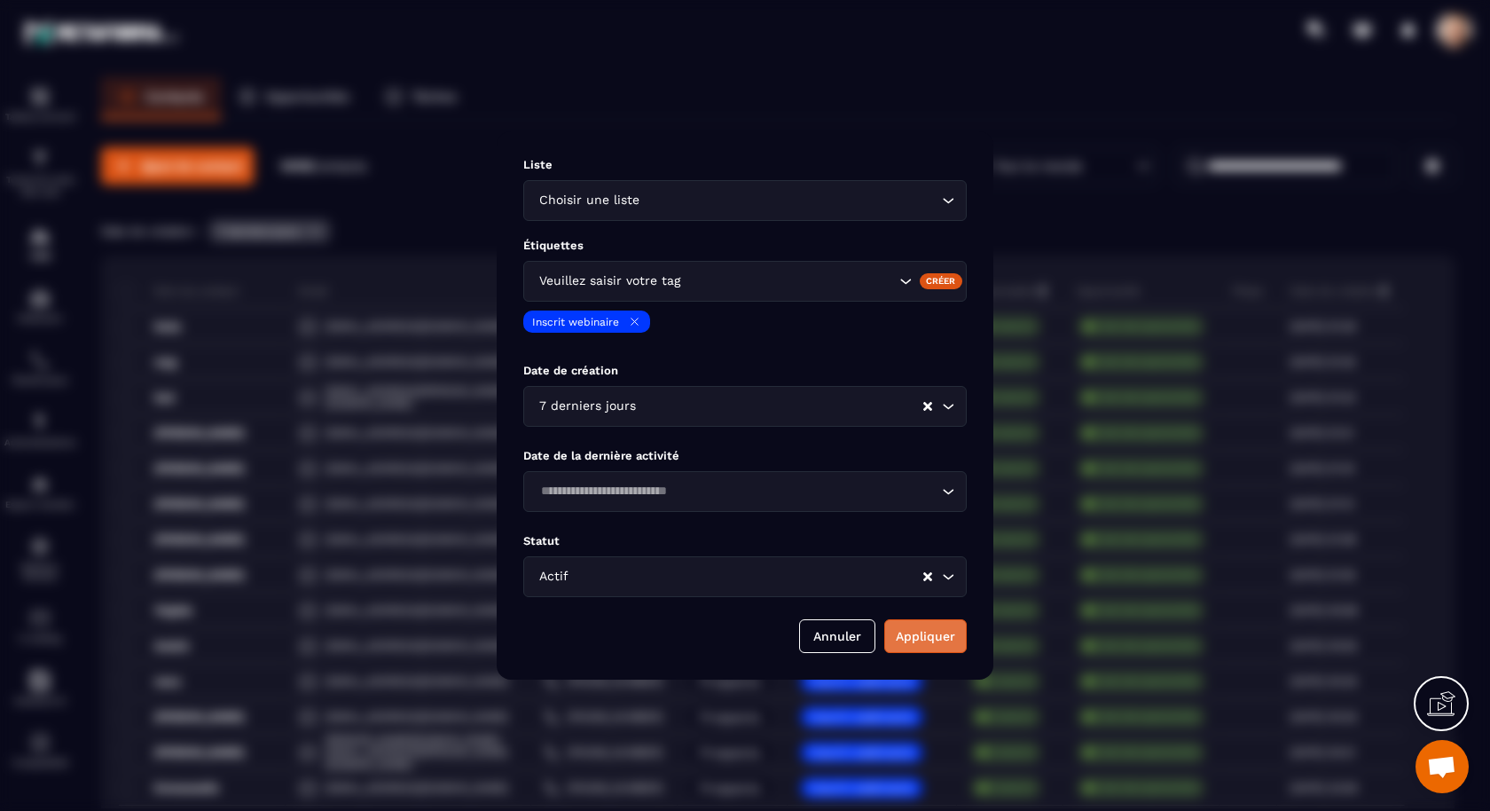
click at [924, 644] on button "Appliquer" at bounding box center [925, 636] width 82 height 34
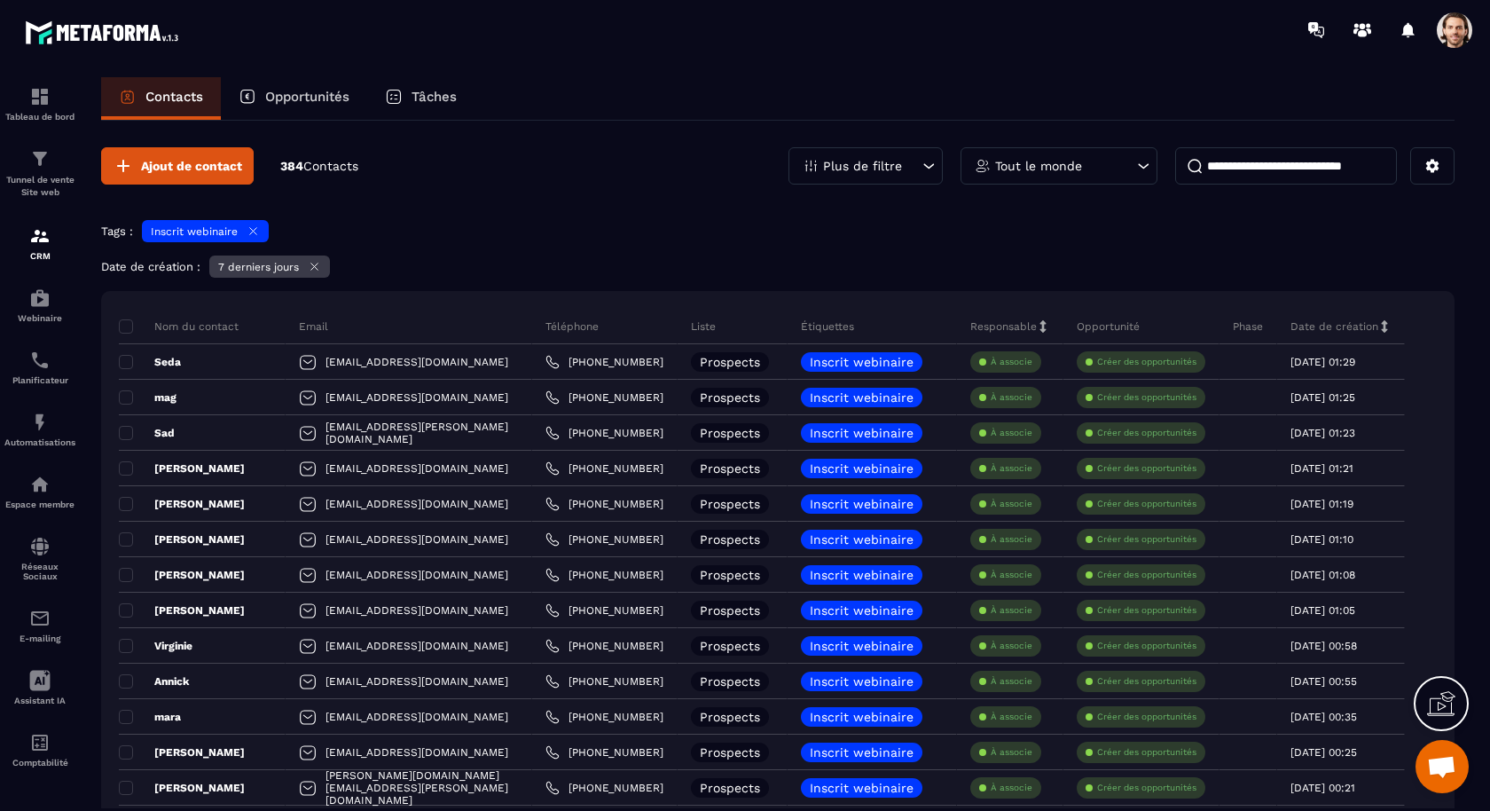
click at [314, 267] on icon at bounding box center [314, 266] width 13 height 13
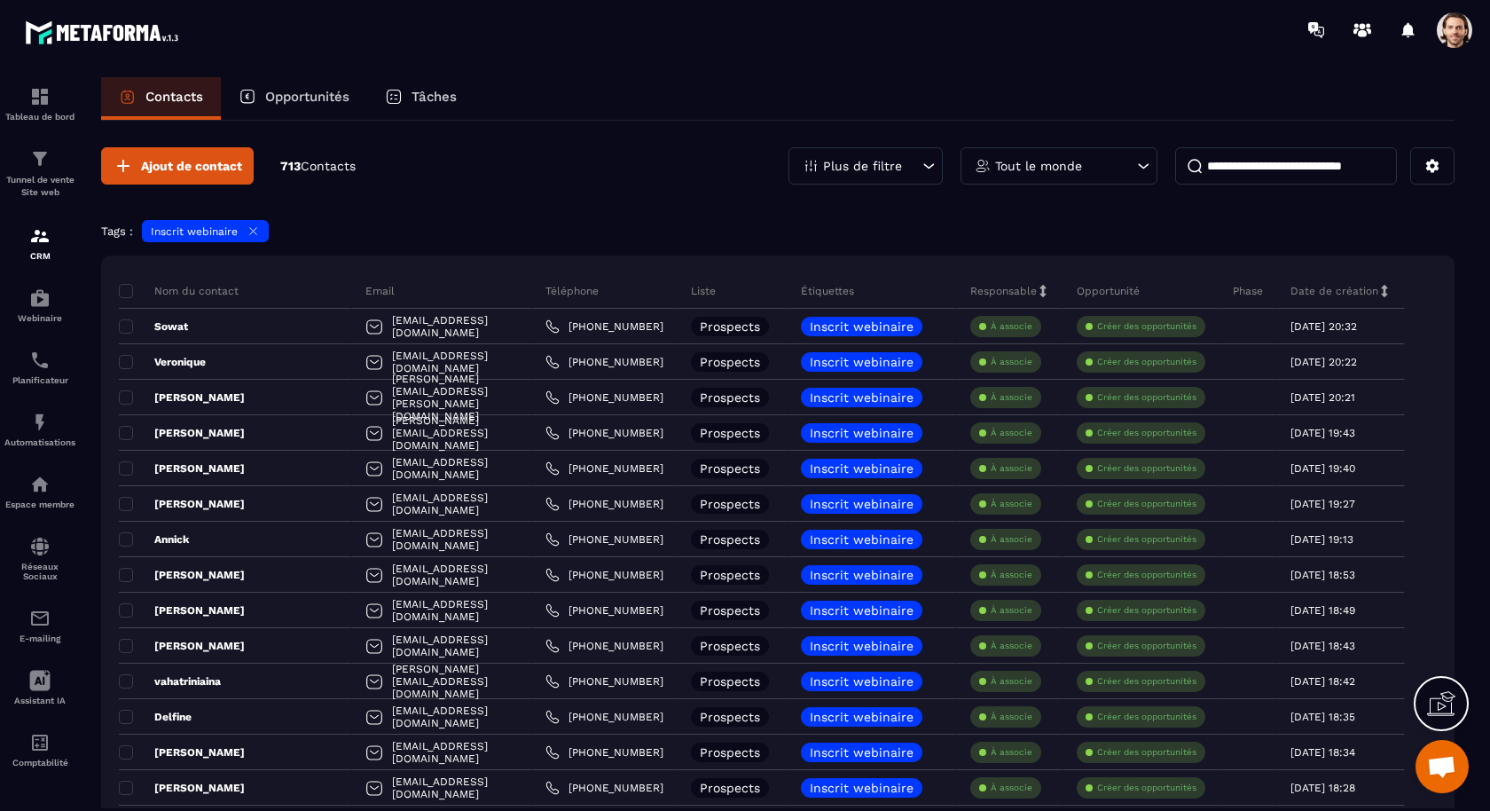
click at [928, 161] on icon at bounding box center [929, 166] width 18 height 18
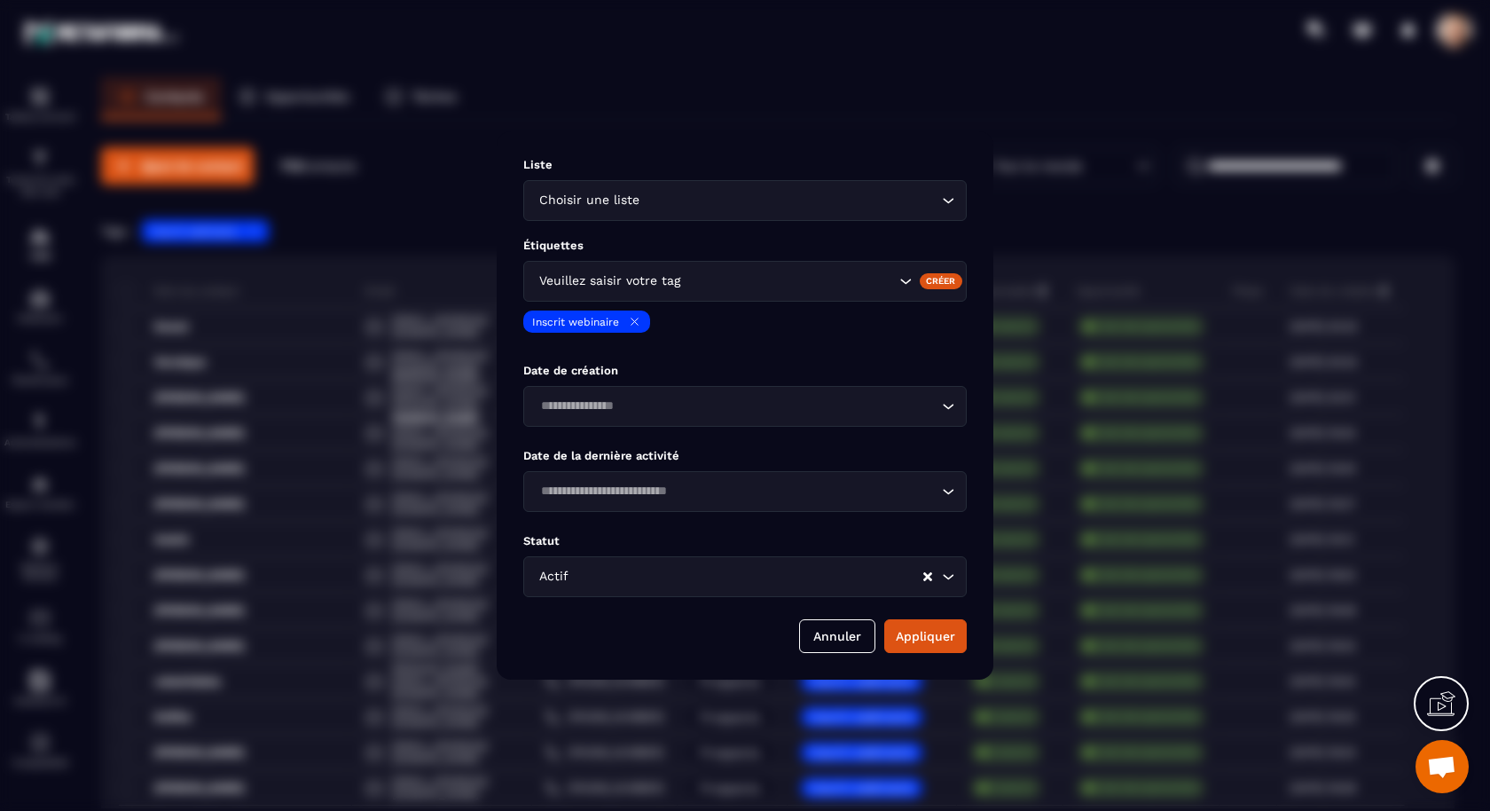
click at [938, 111] on div "Modal window" at bounding box center [745, 405] width 1490 height 811
click at [696, 411] on input "Search for option" at bounding box center [736, 407] width 403 height 20
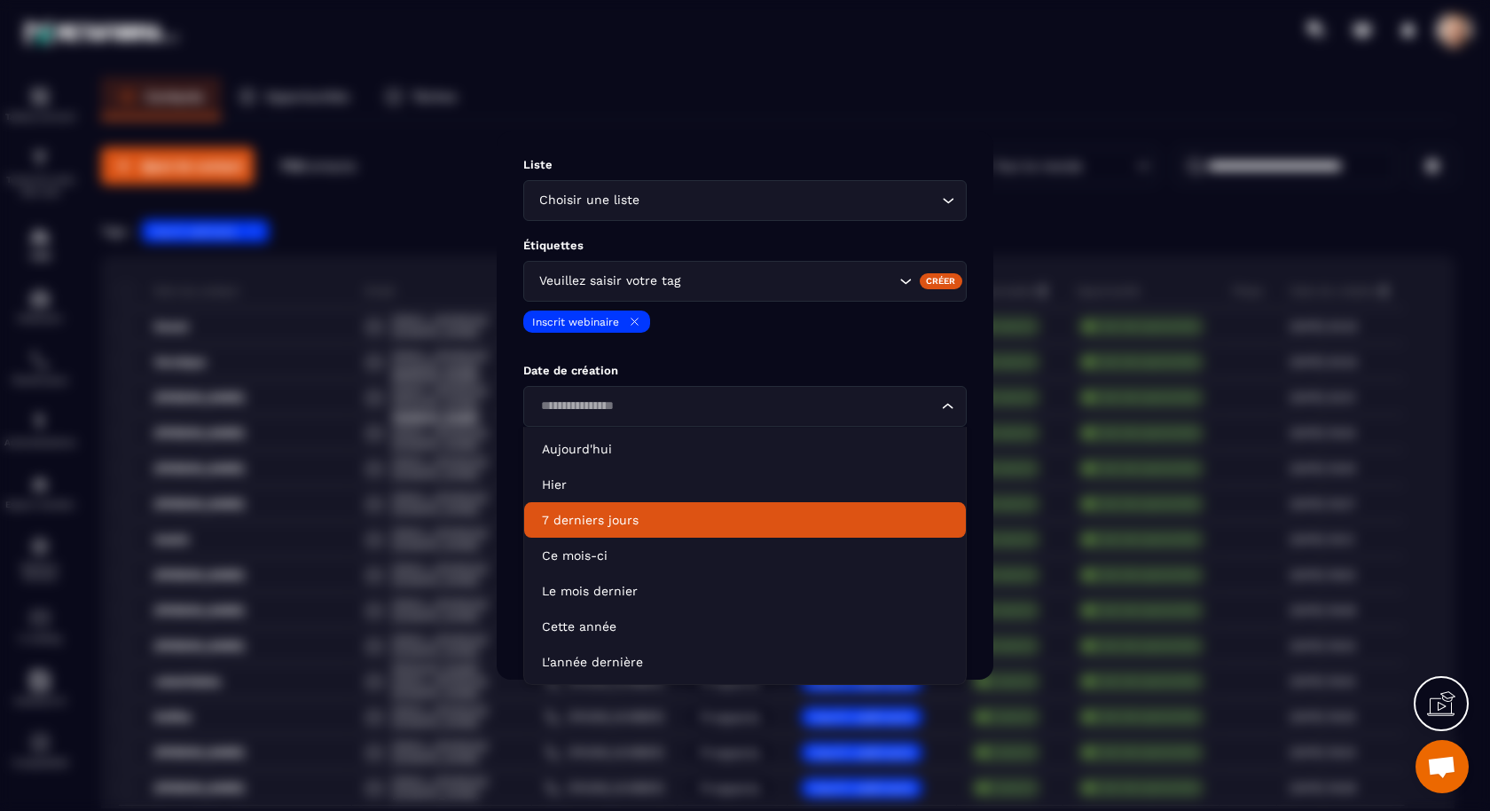
click at [665, 511] on p "7 derniers jours" at bounding box center [745, 520] width 406 height 18
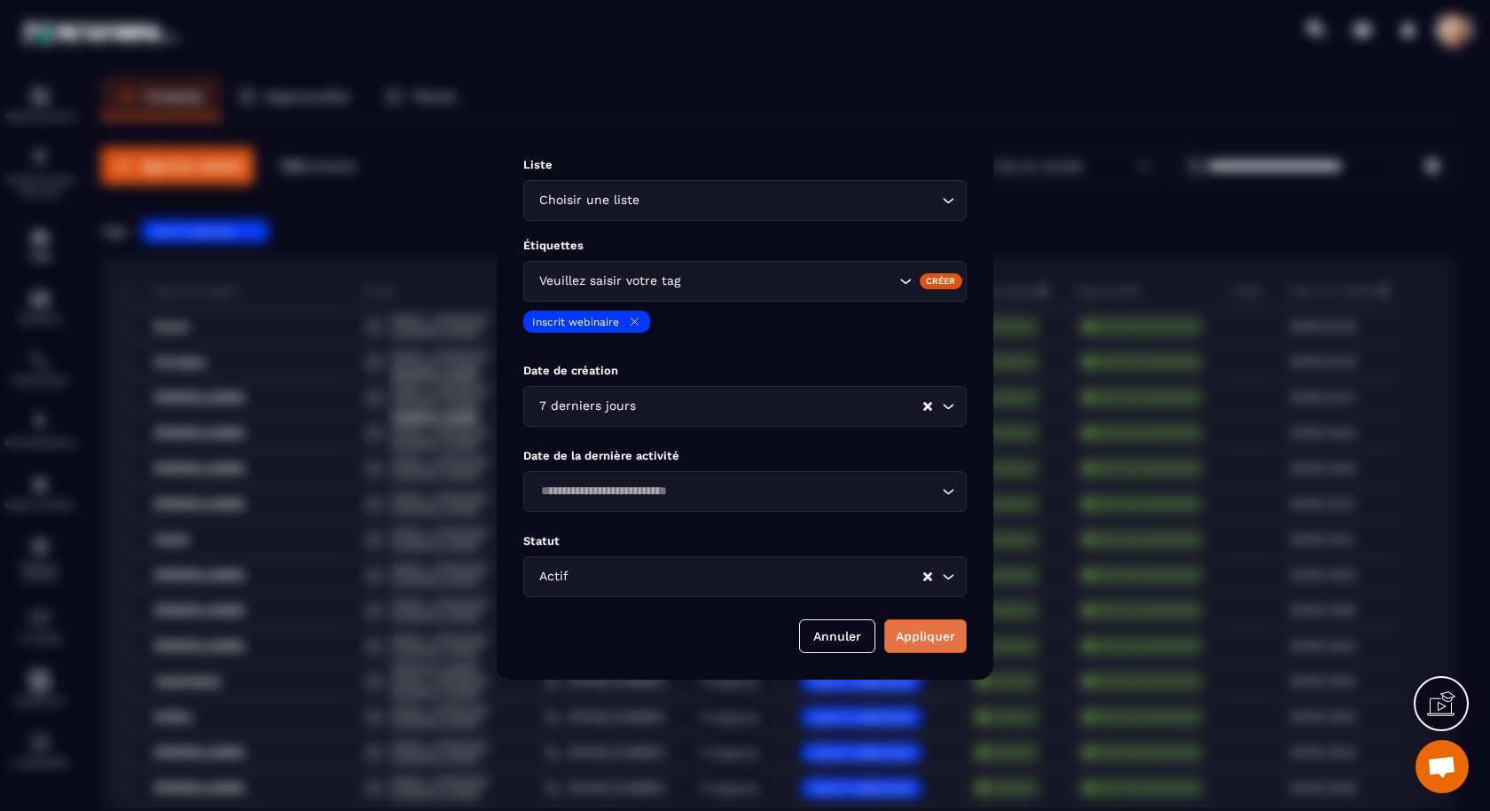
click at [924, 642] on button "Appliquer" at bounding box center [925, 636] width 82 height 34
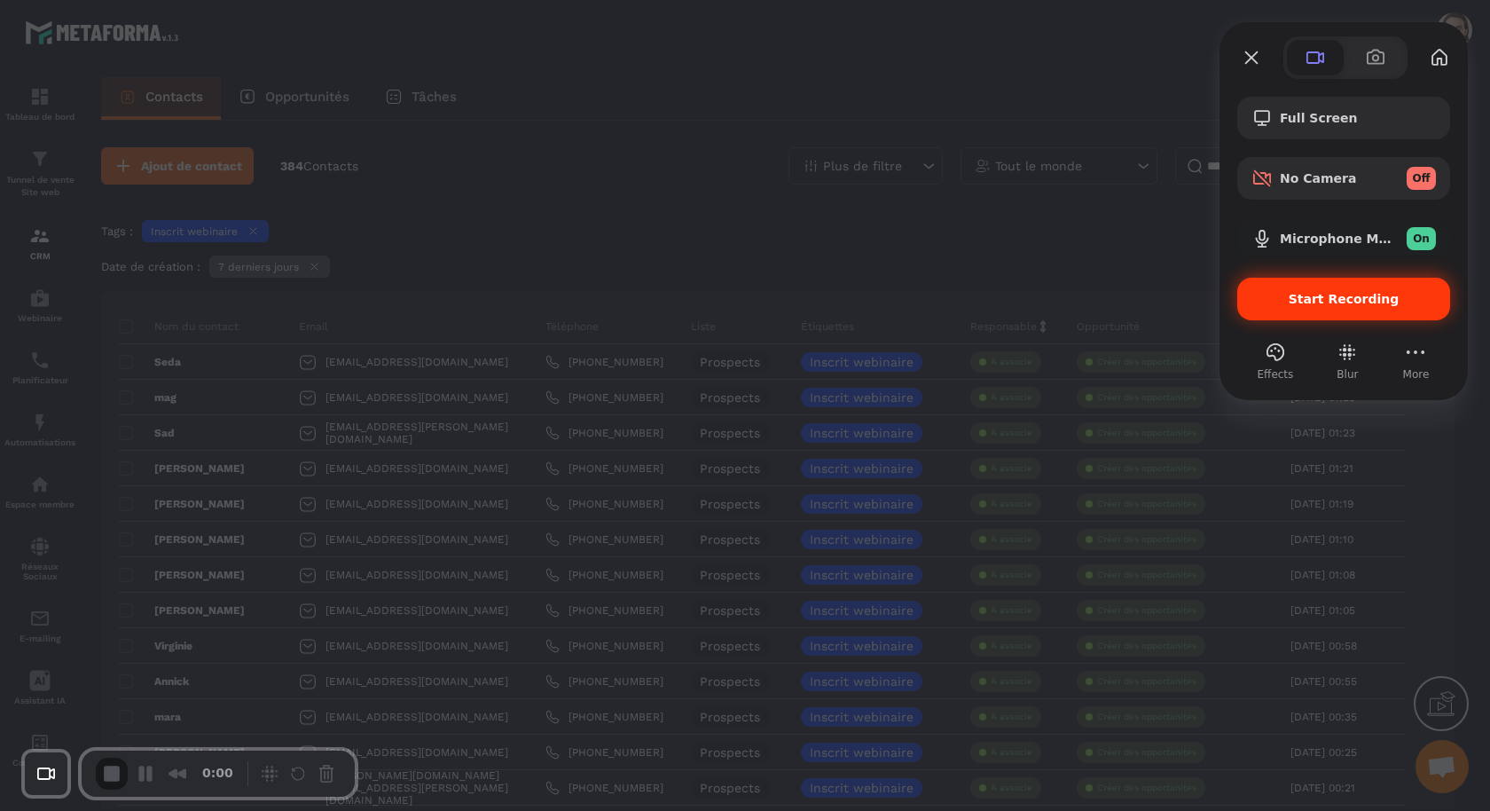
click at [1349, 294] on span "Start Recording" at bounding box center [1344, 299] width 111 height 14
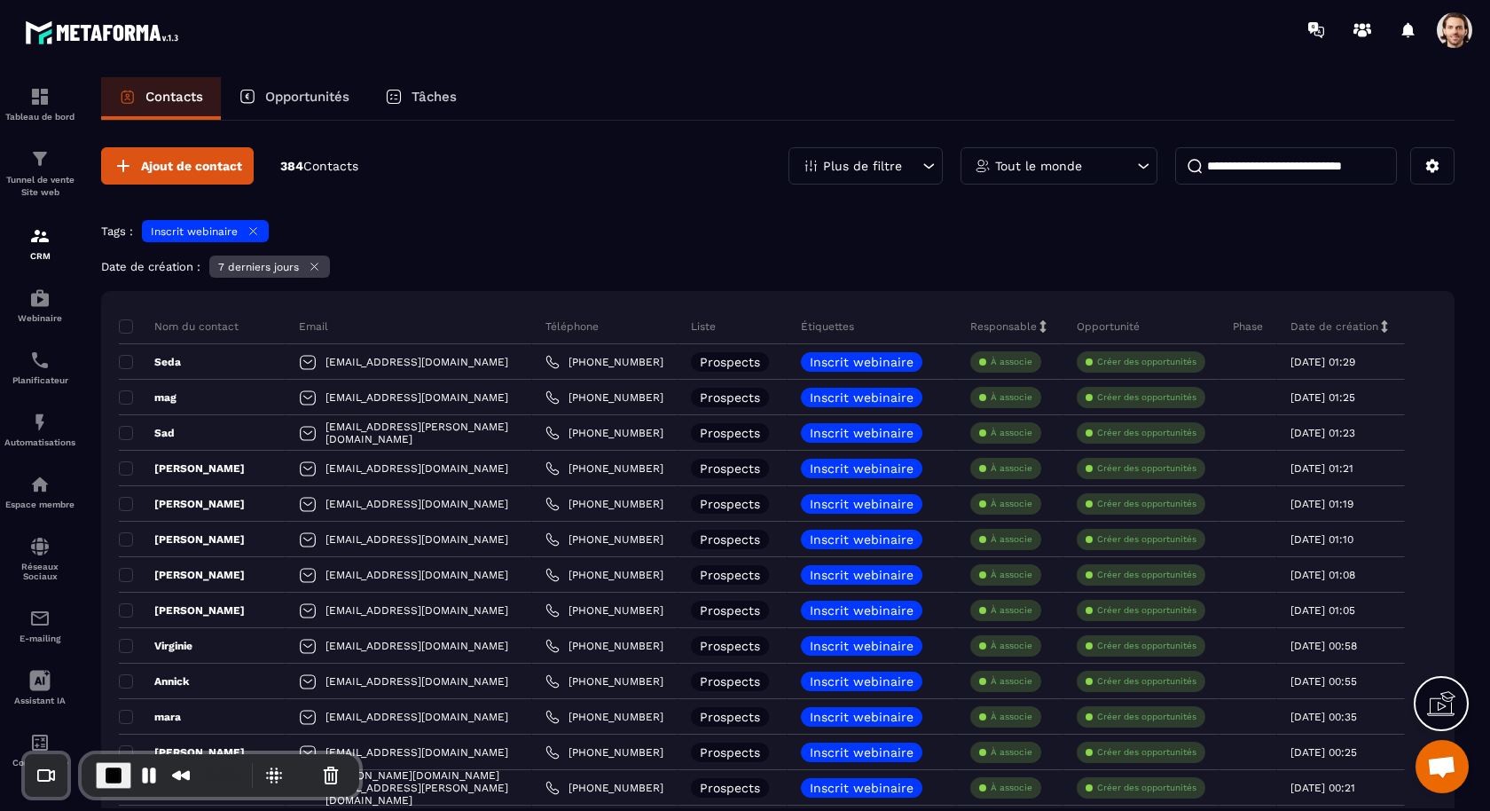
drag, startPoint x: 278, startPoint y: 161, endPoint x: 309, endPoint y: 161, distance: 31.0
click at [309, 161] on div "Ajout de contact 384 Contacts" at bounding box center [229, 165] width 257 height 37
click at [50, 442] on p "Automatisations" at bounding box center [39, 442] width 71 height 10
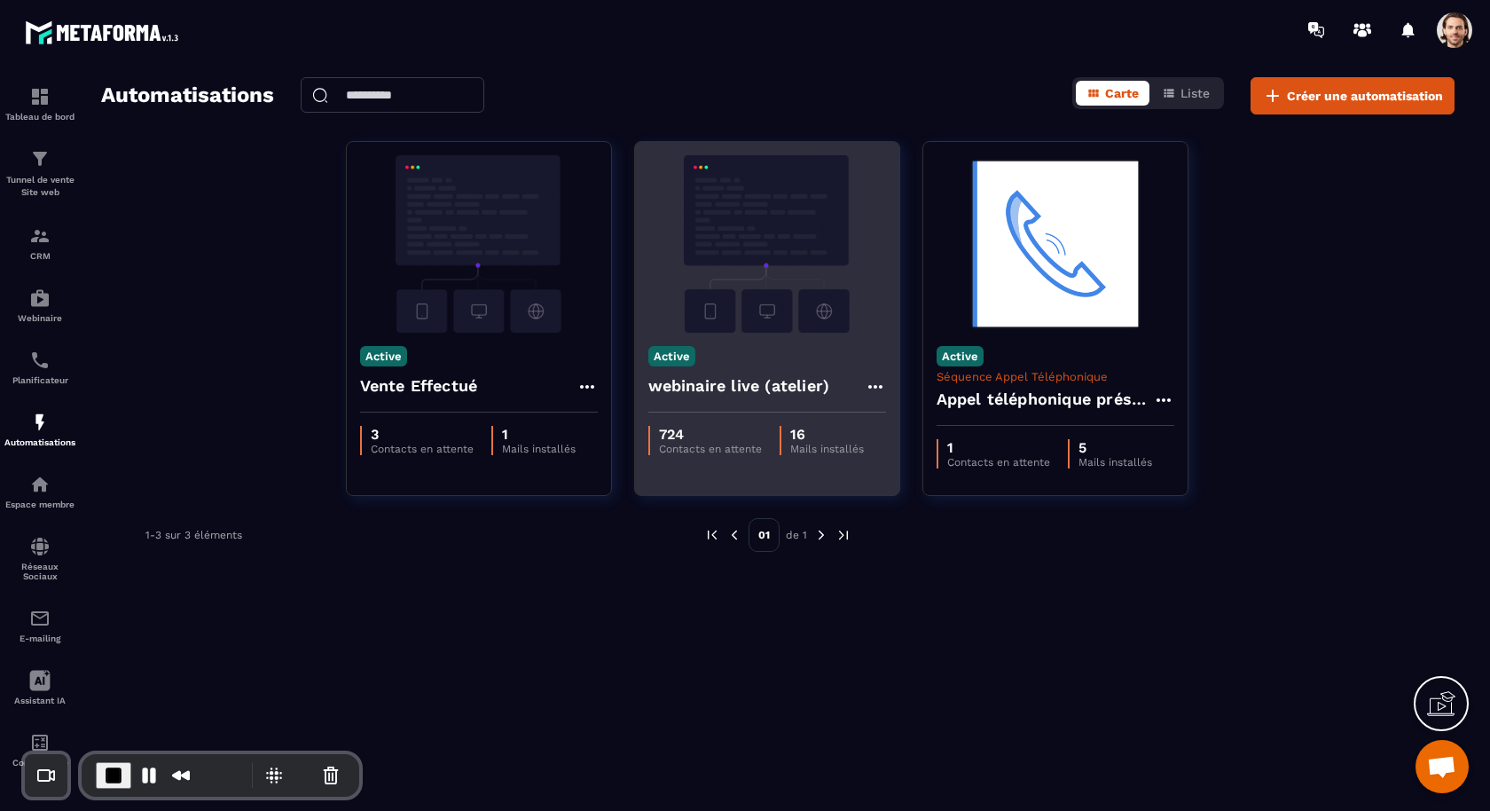
click at [742, 389] on h4 "webinaire live (atelier)" at bounding box center [739, 385] width 182 height 25
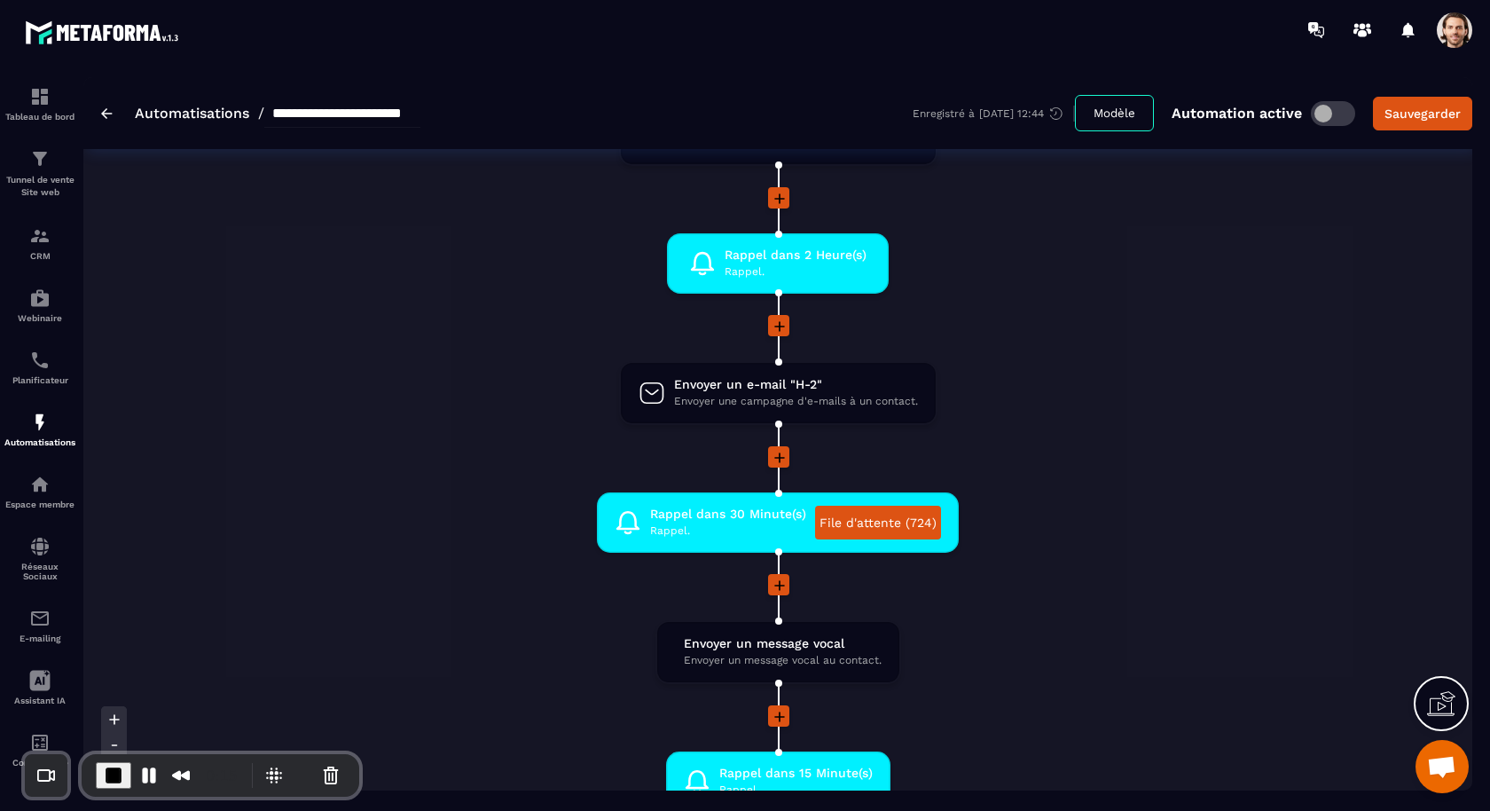
scroll to position [1333, 0]
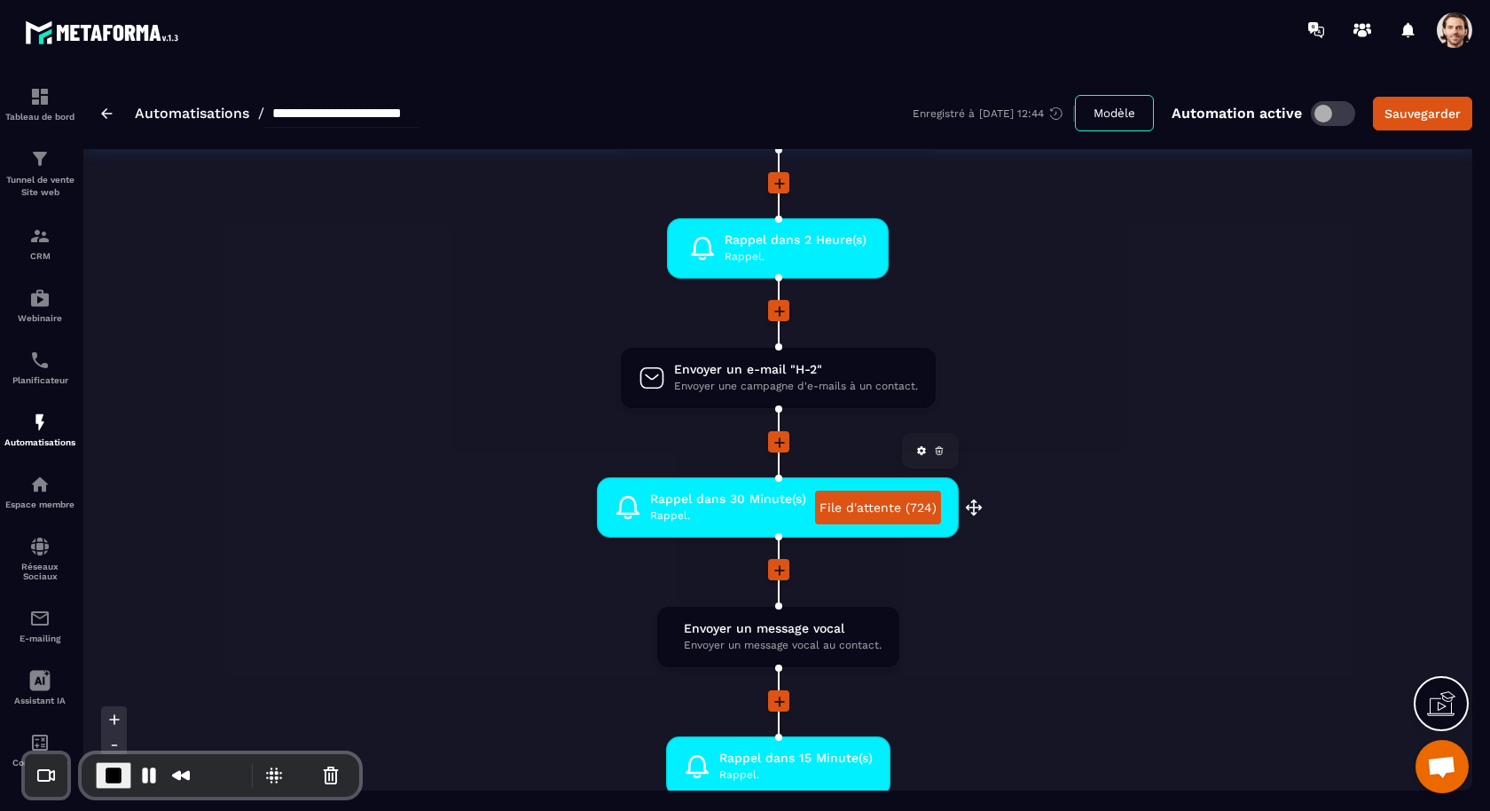
click at [899, 503] on link "File d'attente (724)" at bounding box center [878, 508] width 126 height 34
